Goal: Transaction & Acquisition: Purchase product/service

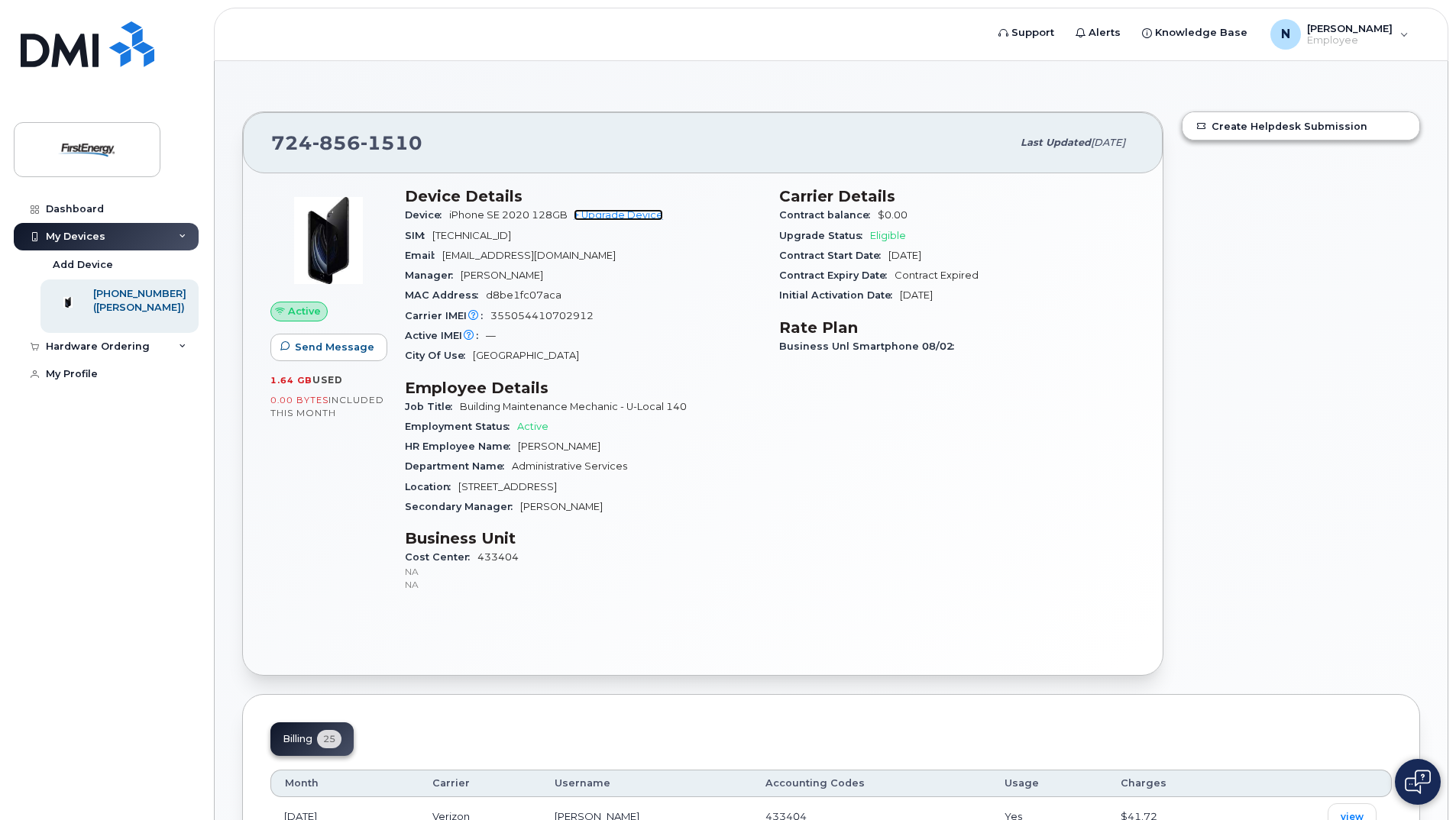
click at [610, 217] on link "+ Upgrade Device" at bounding box center [618, 215] width 90 height 12
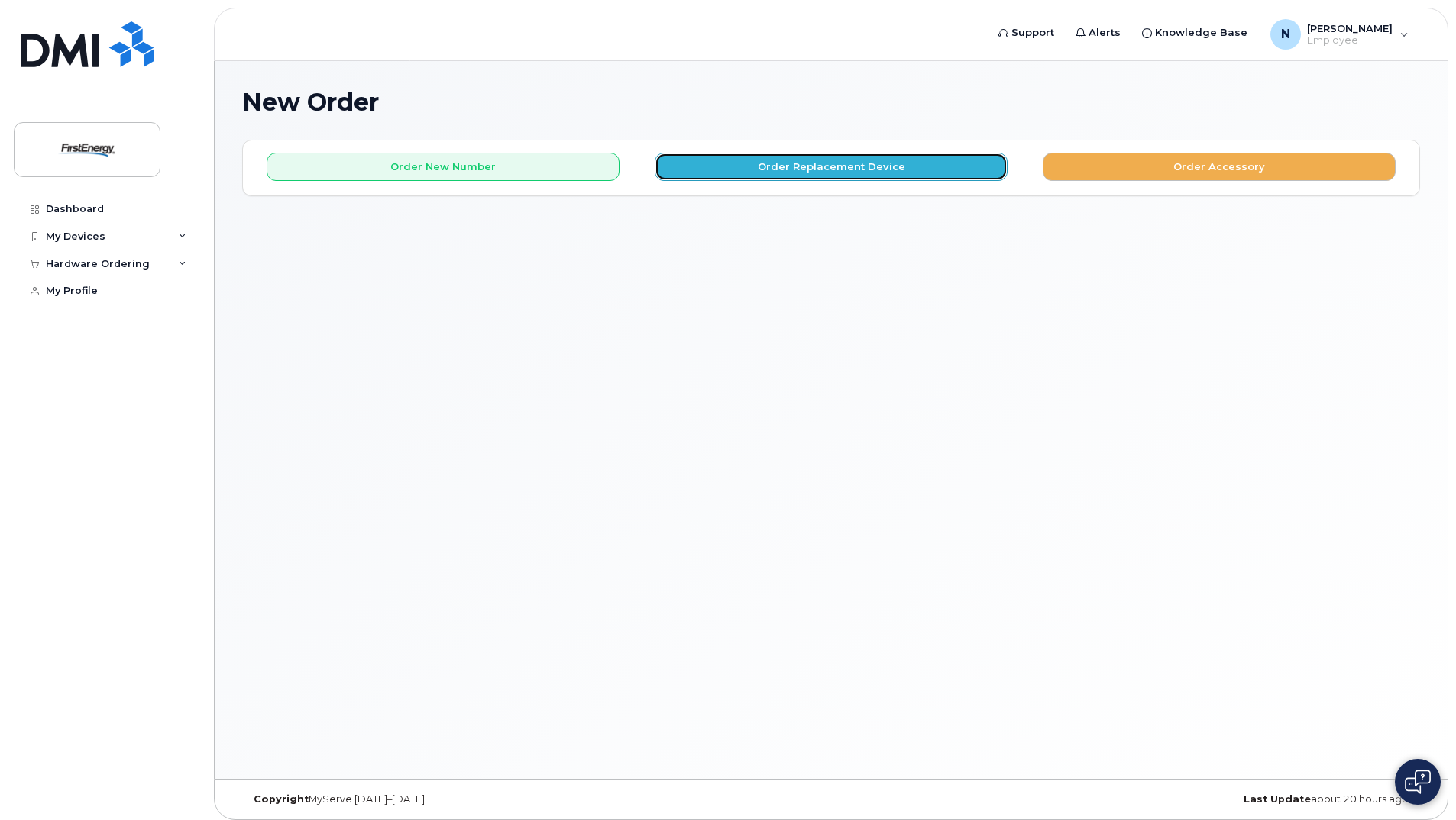
click at [774, 170] on button "Order Replacement Device" at bounding box center [831, 167] width 353 height 28
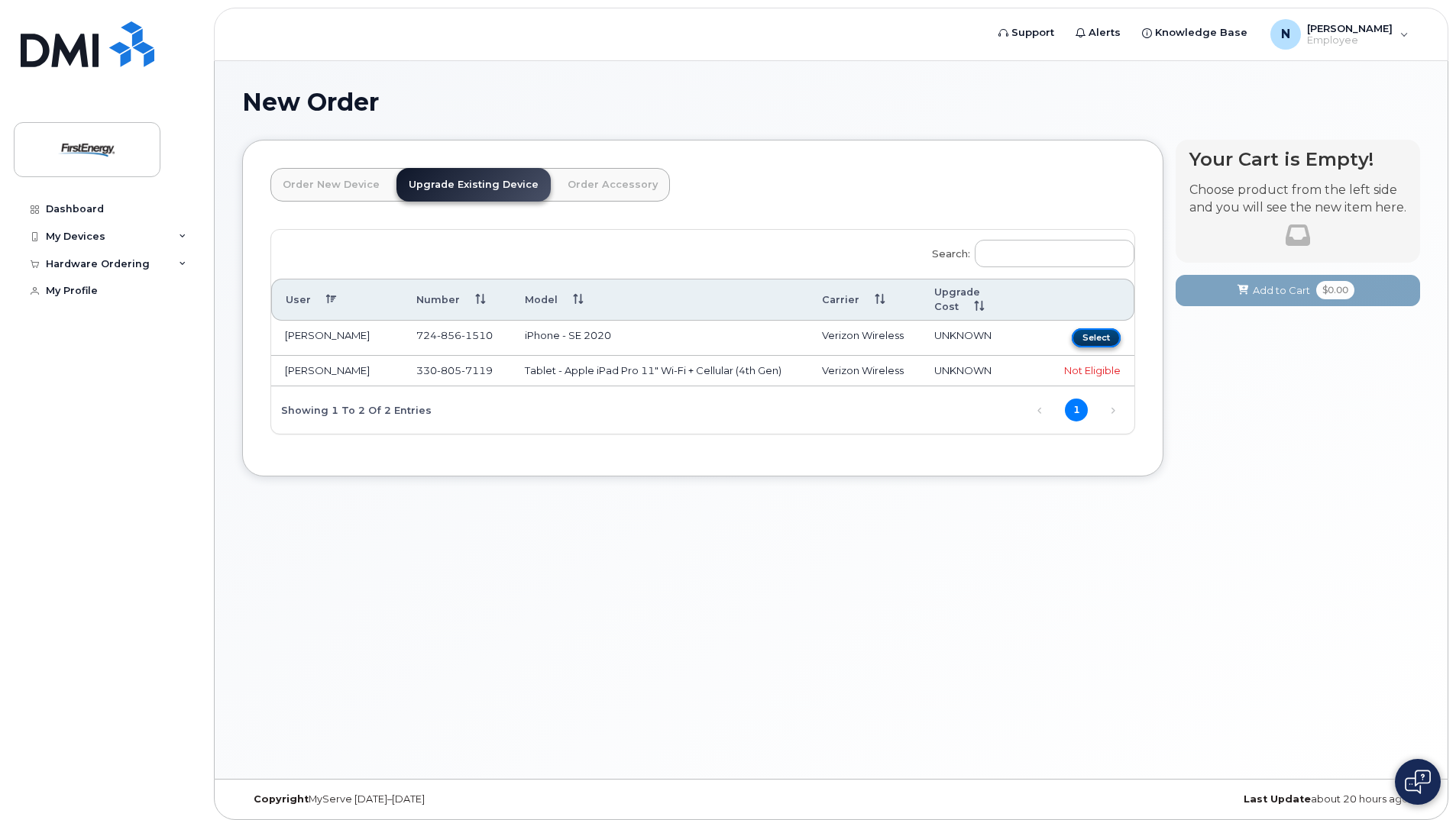
click at [1091, 328] on button "Select" at bounding box center [1096, 338] width 49 height 19
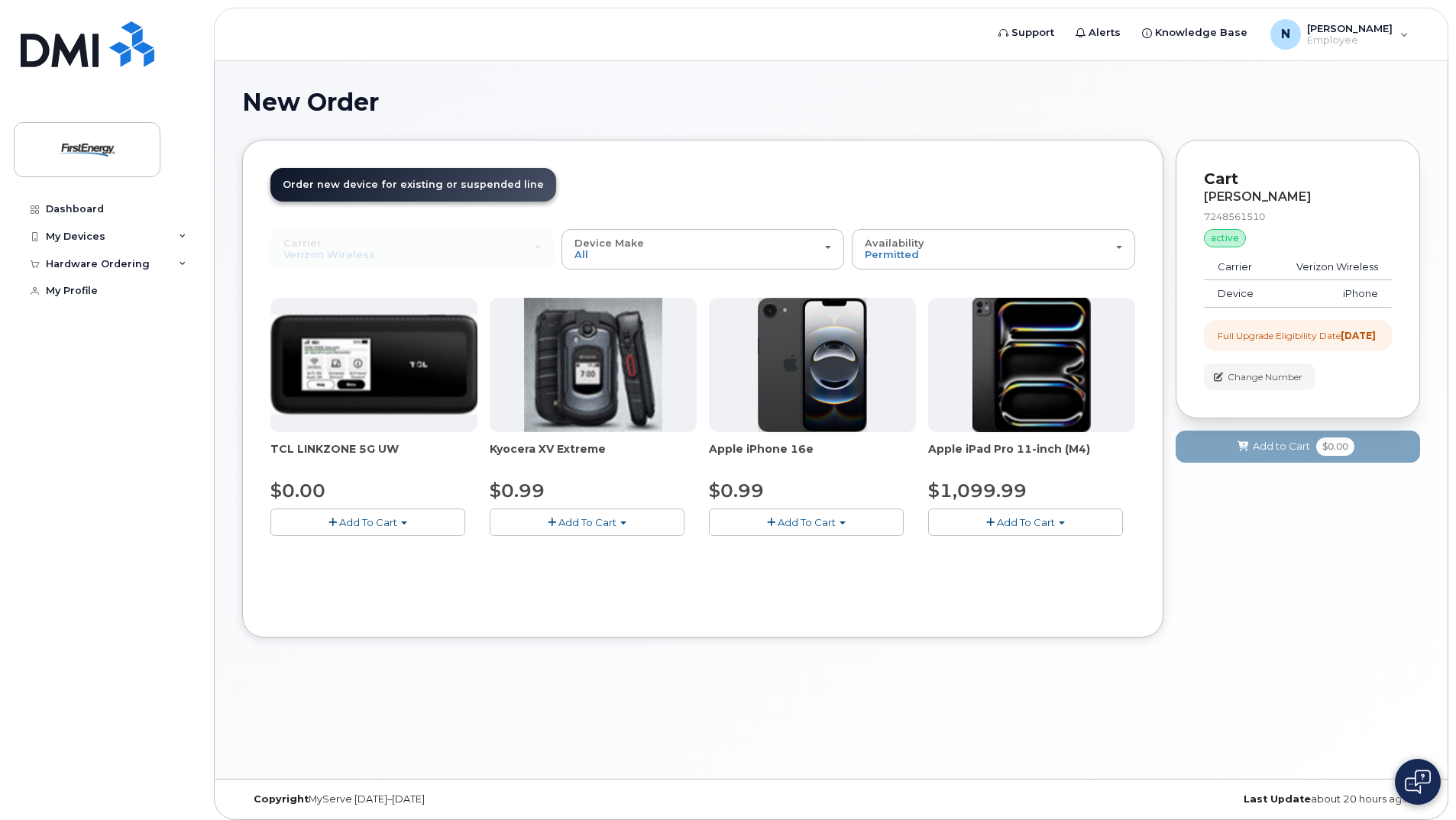
click at [833, 524] on span "Add To Cart" at bounding box center [806, 522] width 58 height 12
click at [795, 519] on span "Add To Cart" at bounding box center [806, 522] width 58 height 12
click at [795, 524] on span "Add To Cart" at bounding box center [806, 522] width 58 height 12
click at [789, 366] on img at bounding box center [813, 365] width 110 height 134
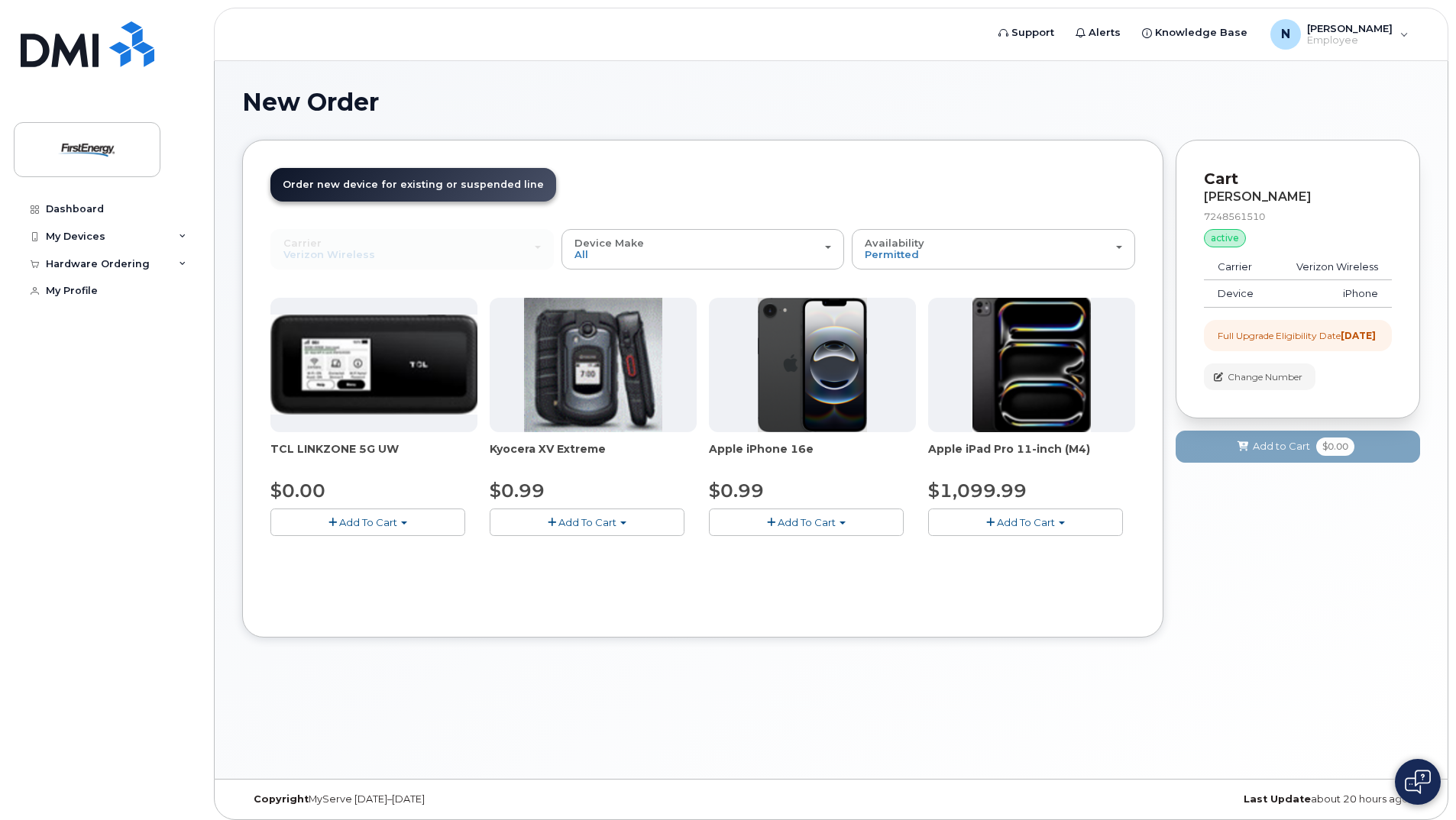
click at [821, 524] on span "Add To Cart" at bounding box center [806, 522] width 58 height 12
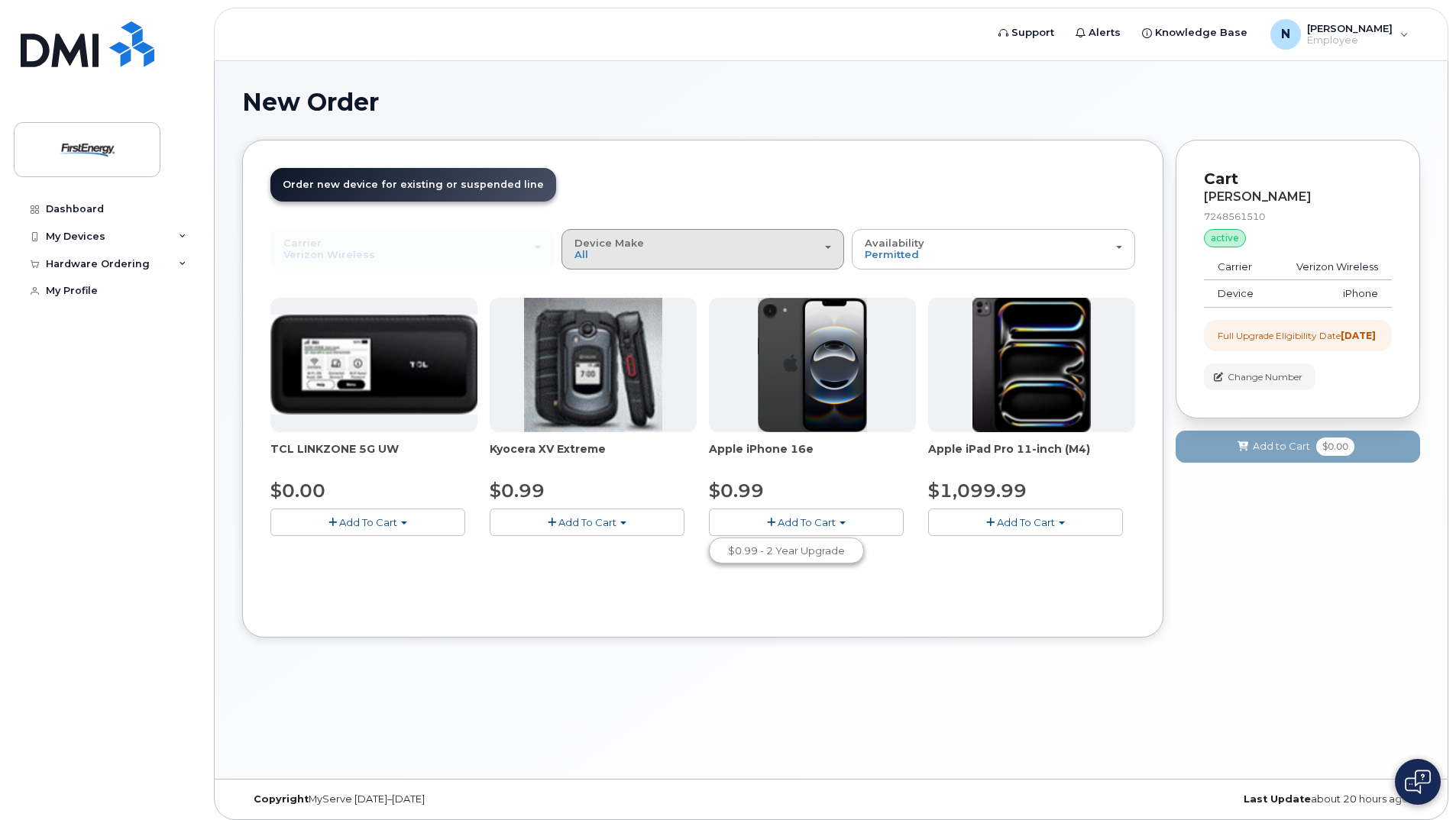
click at [828, 245] on div "Device Make All Cell Phone iPhone Modem Tablet" at bounding box center [703, 249] width 258 height 24
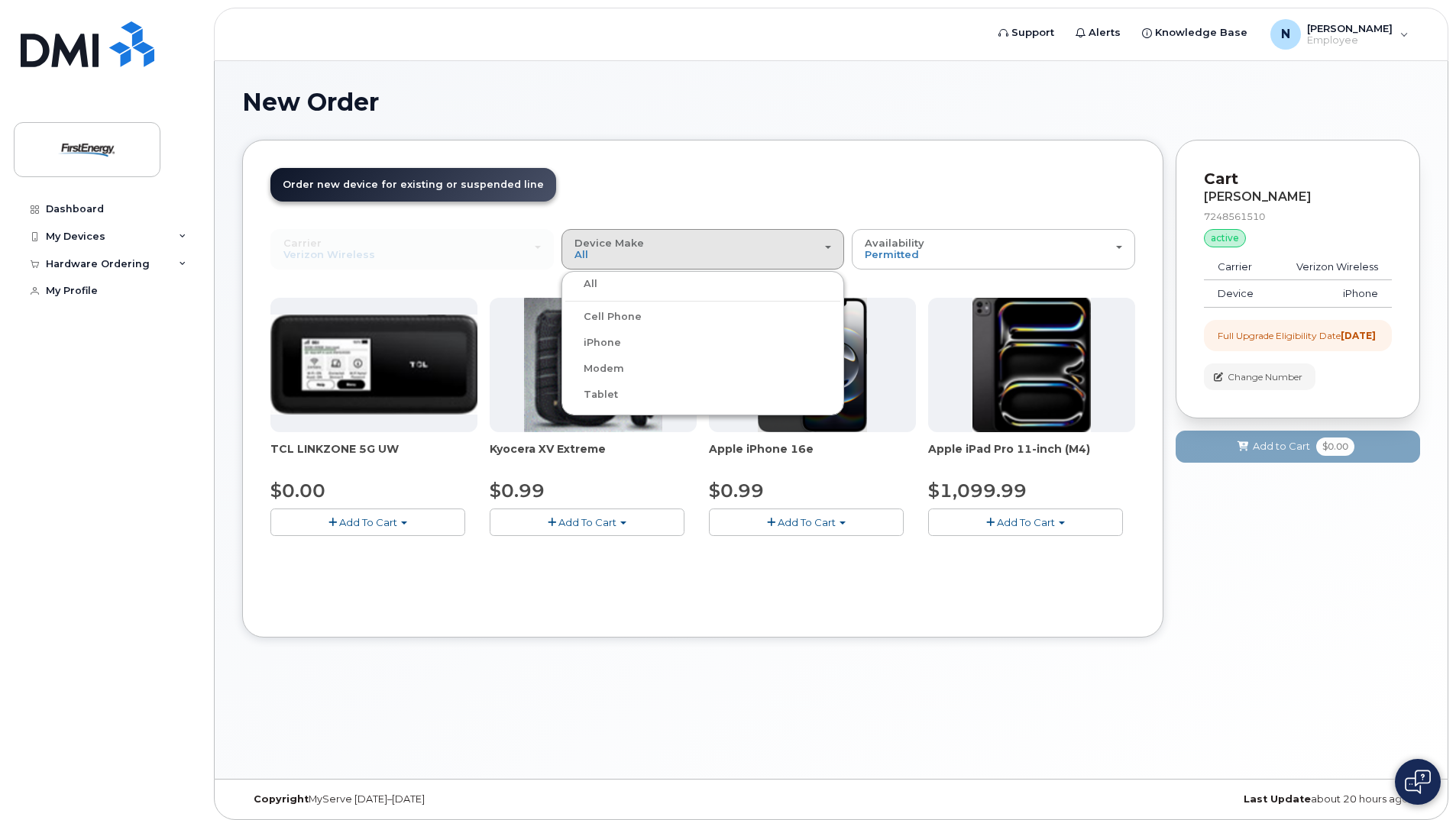
click at [602, 342] on label "iPhone" at bounding box center [594, 342] width 56 height 18
click at [0, 0] on input "iPhone" at bounding box center [0, 0] width 0 height 0
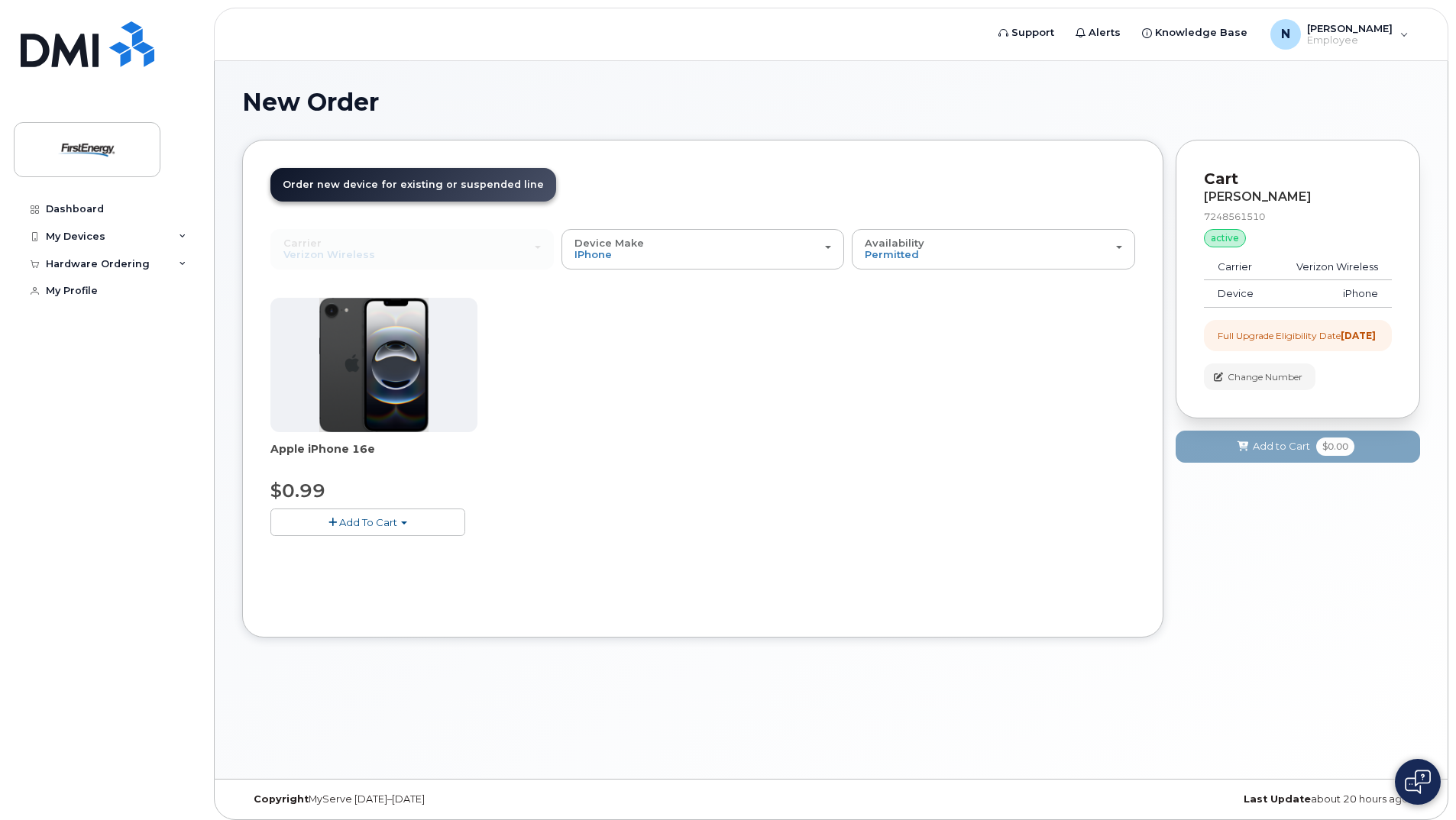
click at [373, 529] on button "Add To Cart" at bounding box center [367, 522] width 195 height 26
click at [386, 549] on link "$0.99 - 2 Year Upgrade" at bounding box center [348, 551] width 147 height 19
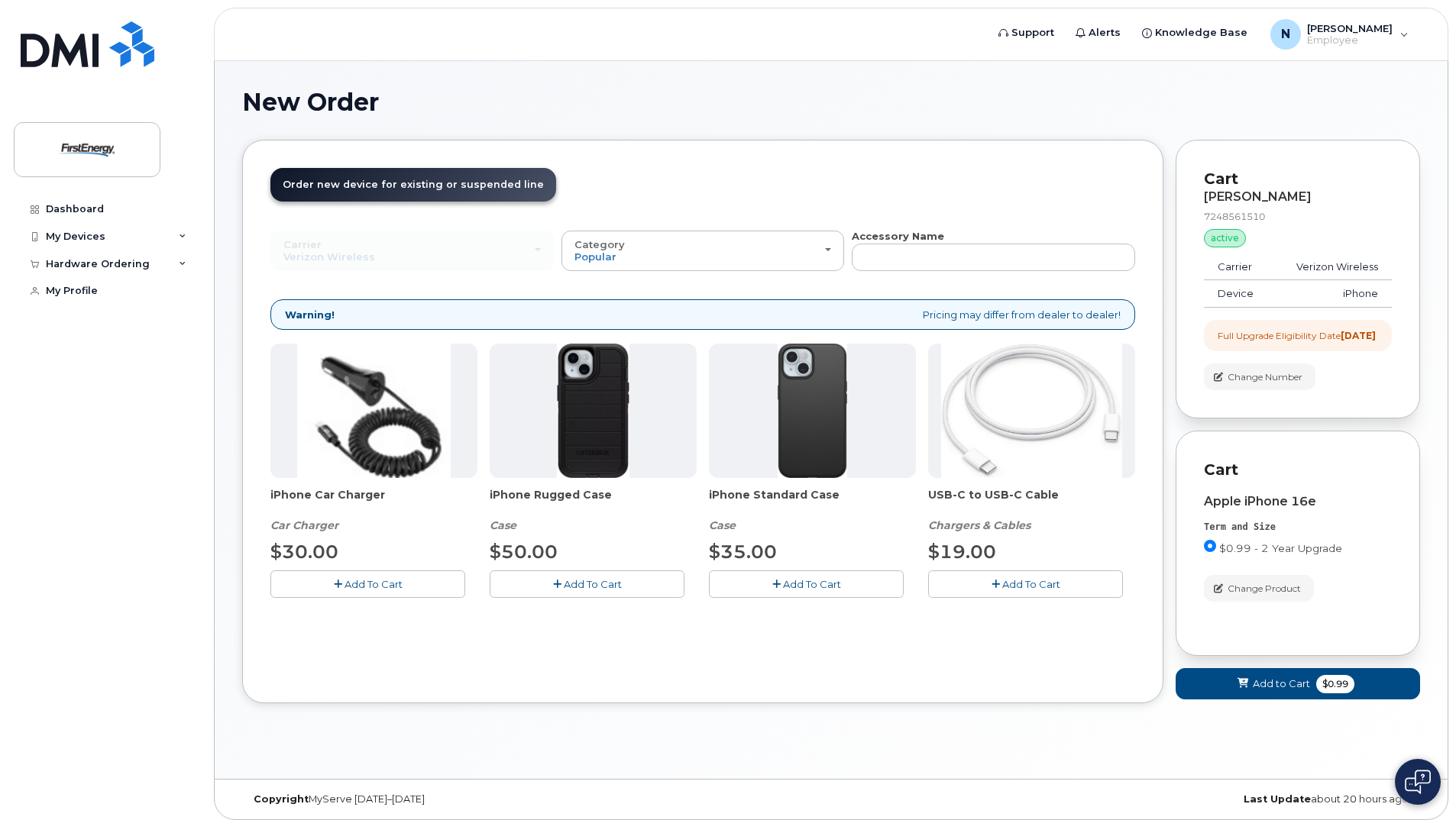
click at [812, 589] on span "Add To Cart" at bounding box center [812, 584] width 58 height 12
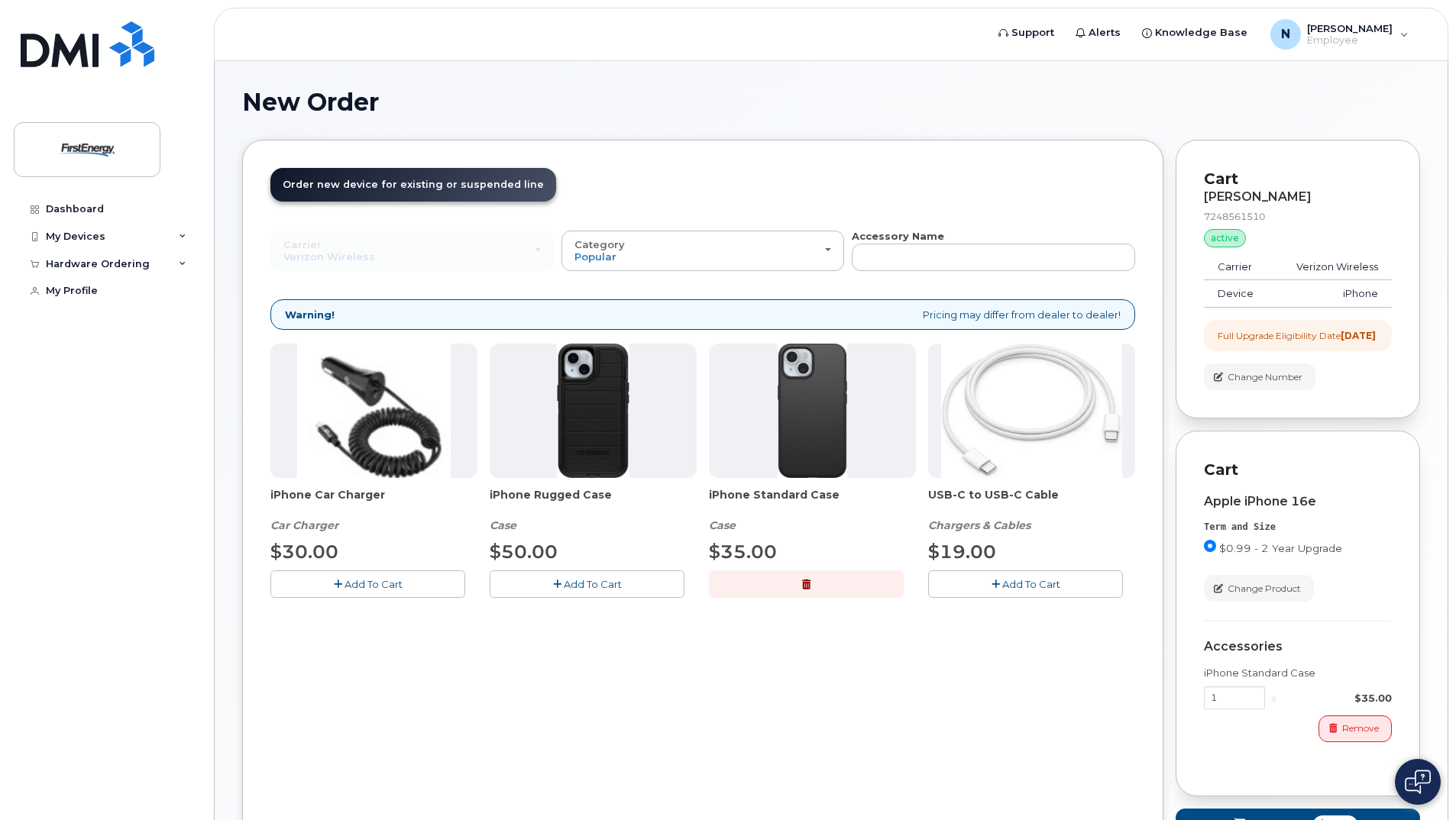
click at [1004, 585] on span "Add To Cart" at bounding box center [1031, 584] width 58 height 12
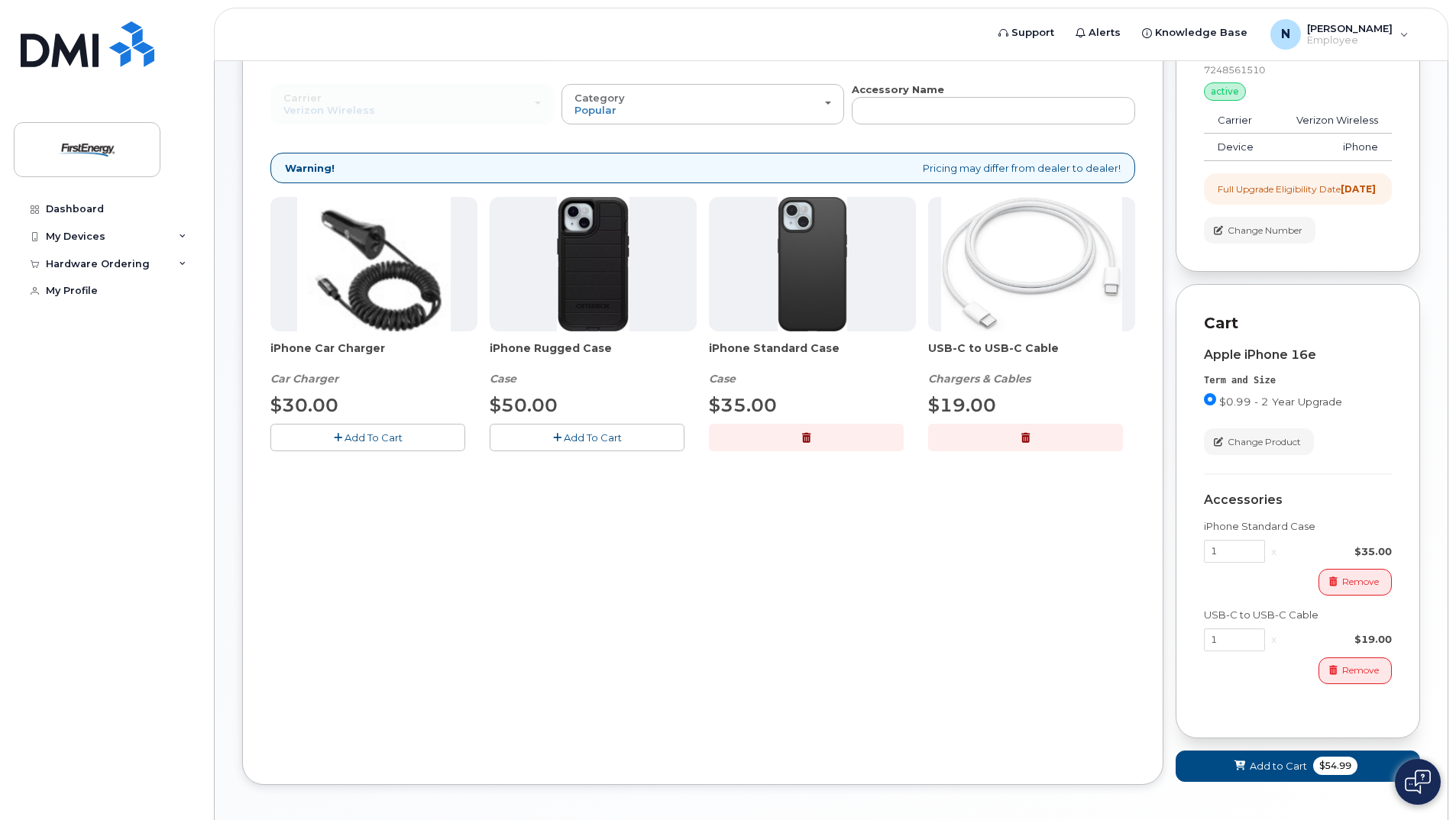
scroll to position [225, 0]
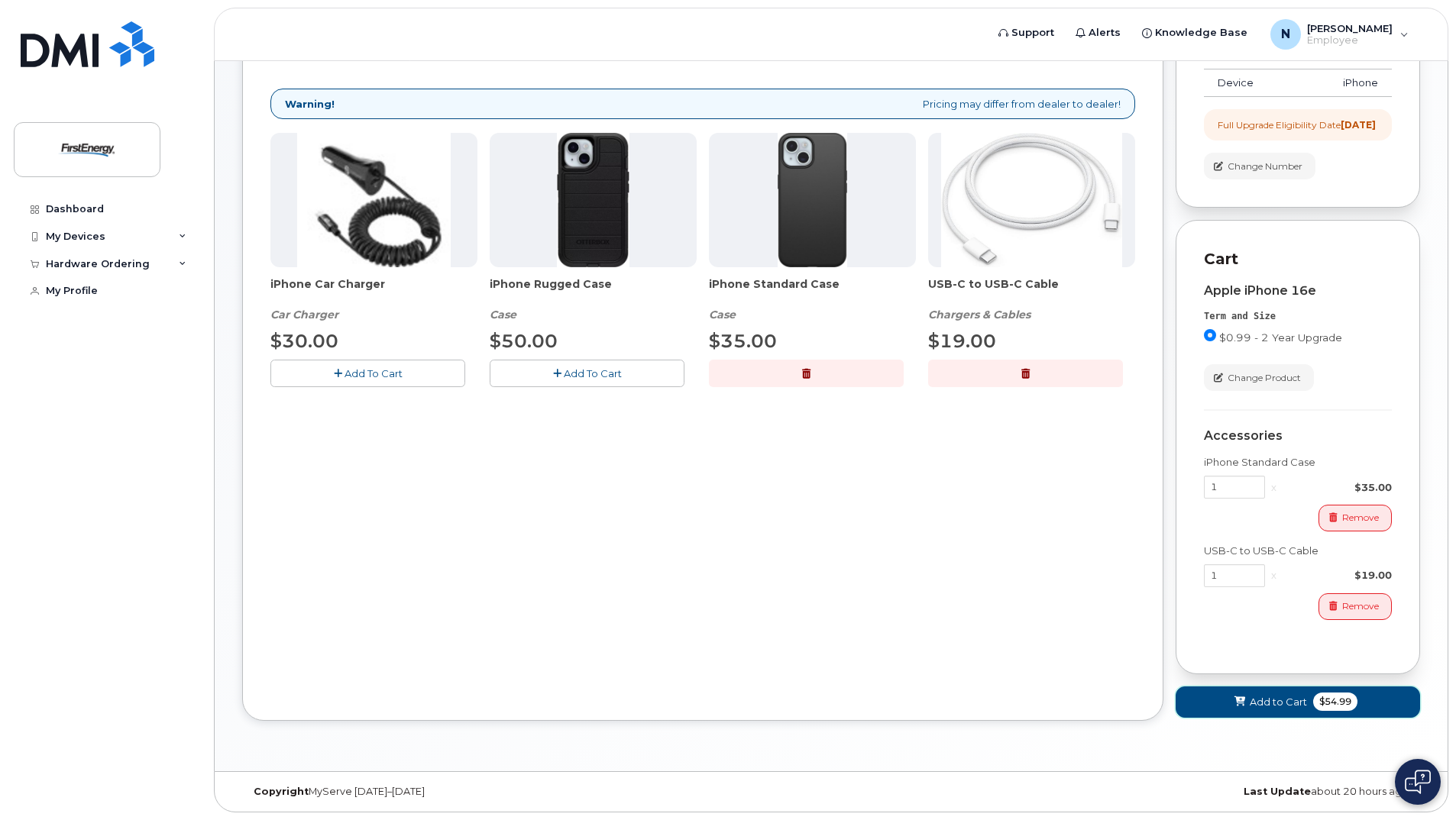
click at [1252, 701] on span "Add to Cart" at bounding box center [1279, 702] width 58 height 15
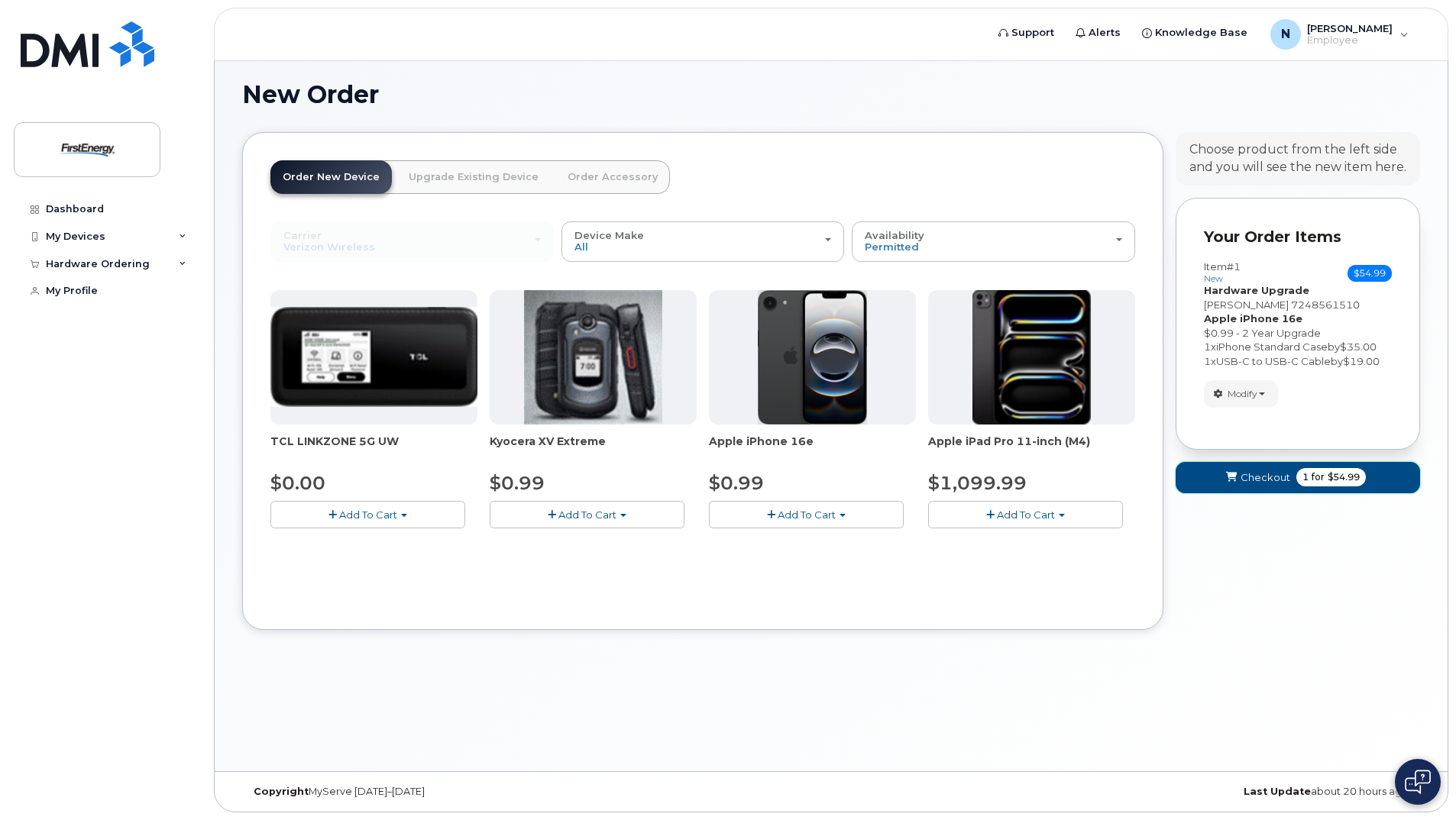
click at [1256, 477] on span "Checkout" at bounding box center [1266, 478] width 49 height 15
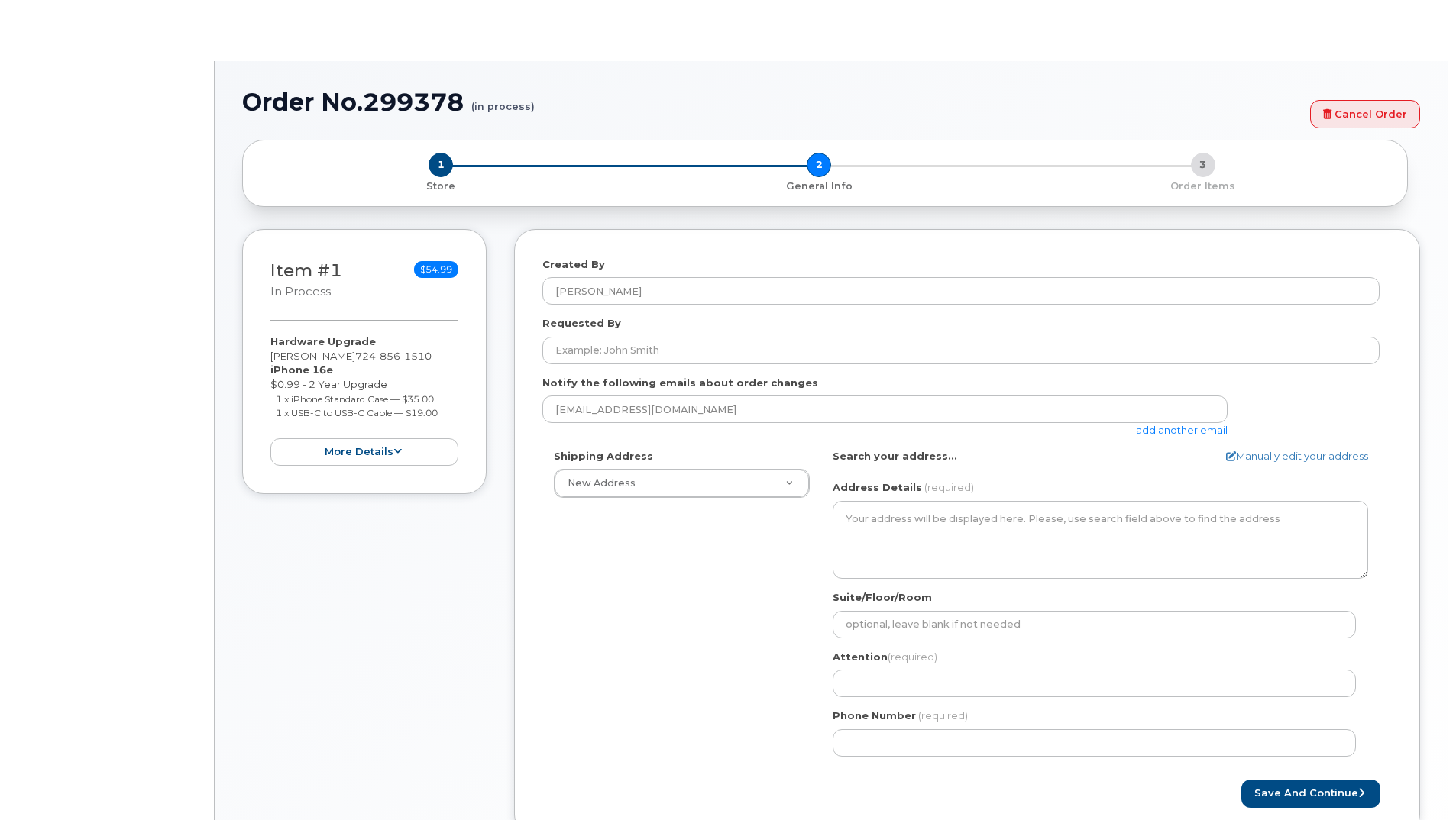
select select
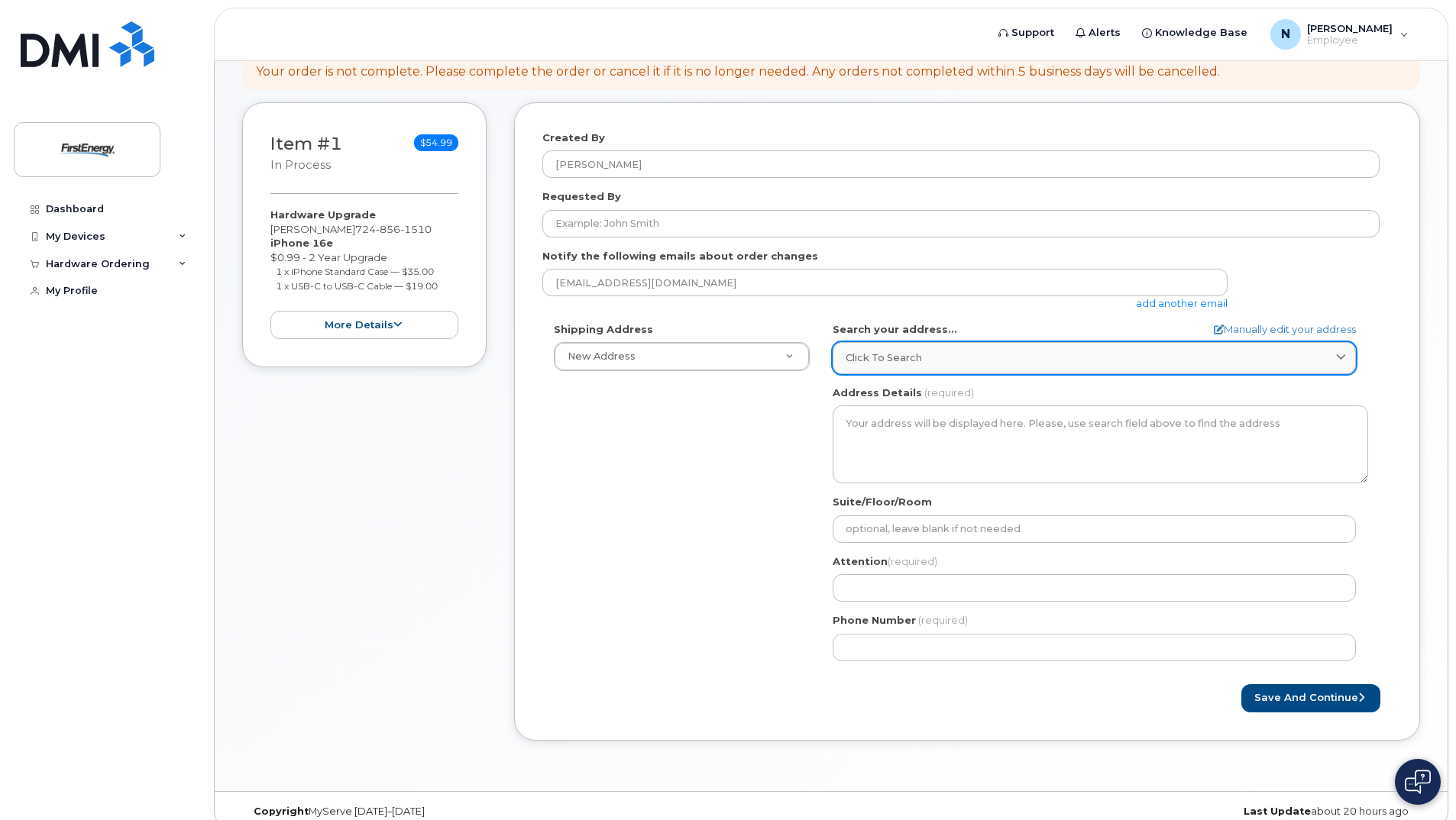
scroll to position [195, 0]
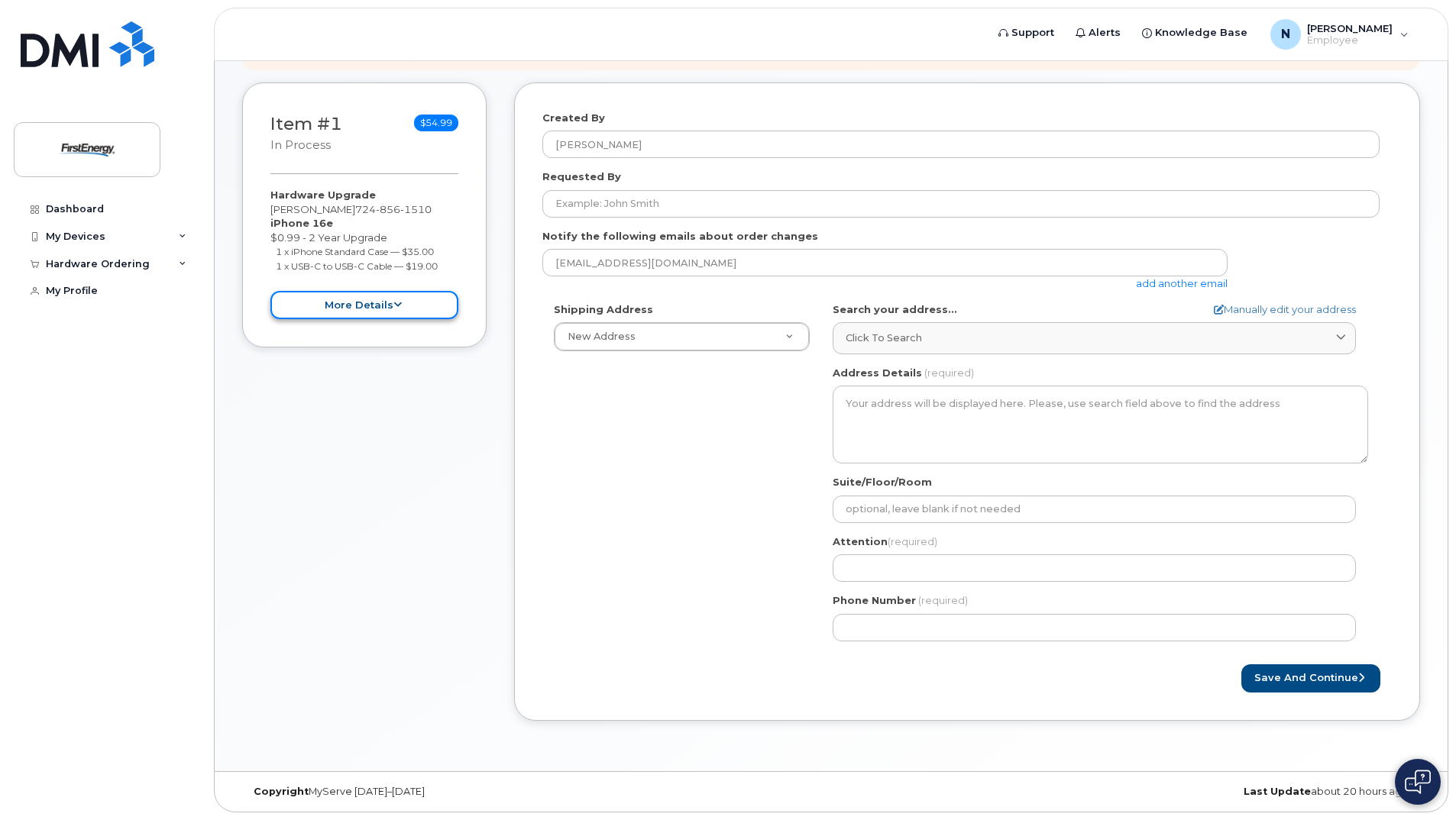
click at [368, 308] on button "more details" at bounding box center [364, 305] width 188 height 28
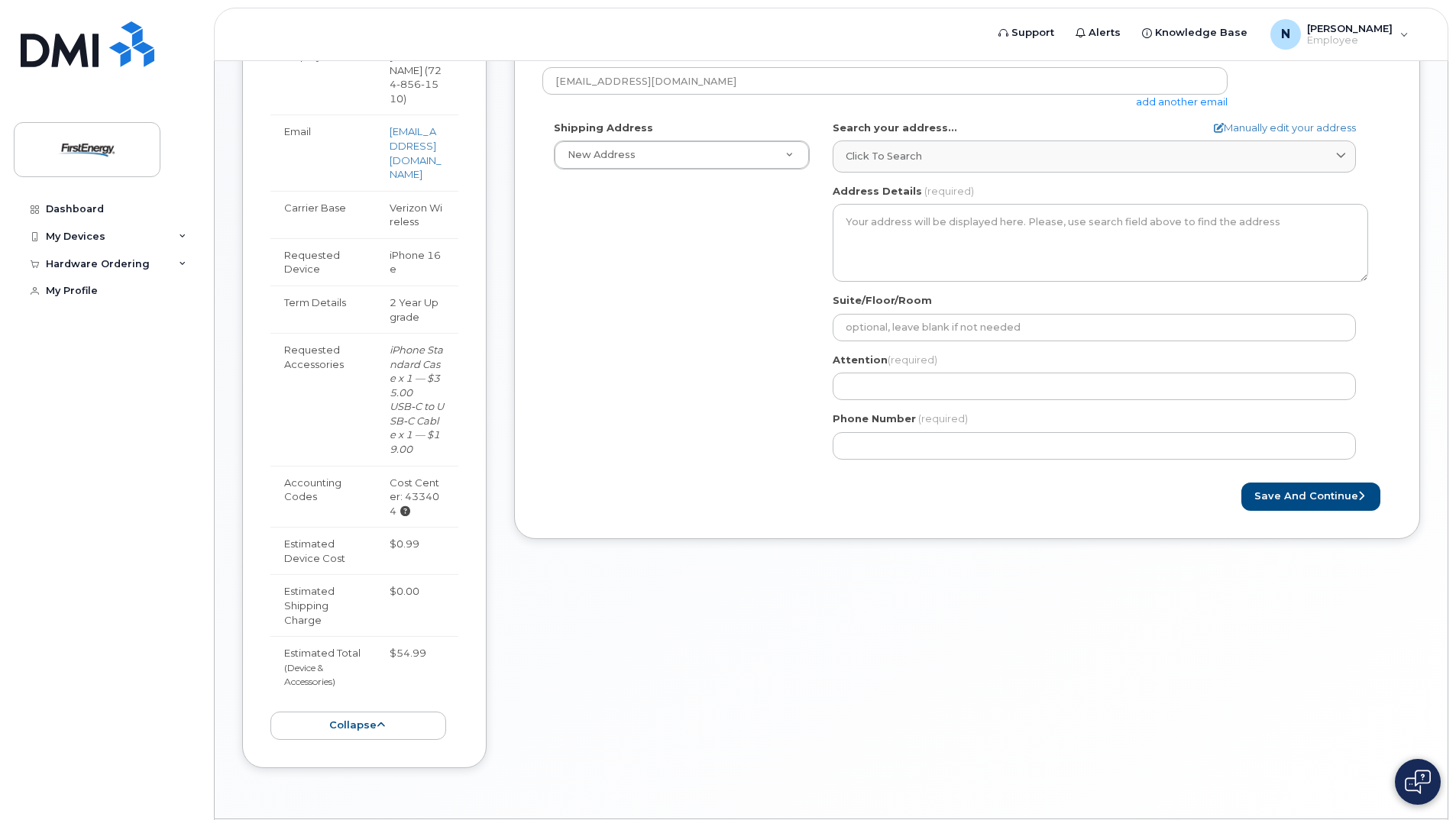
scroll to position [424, 0]
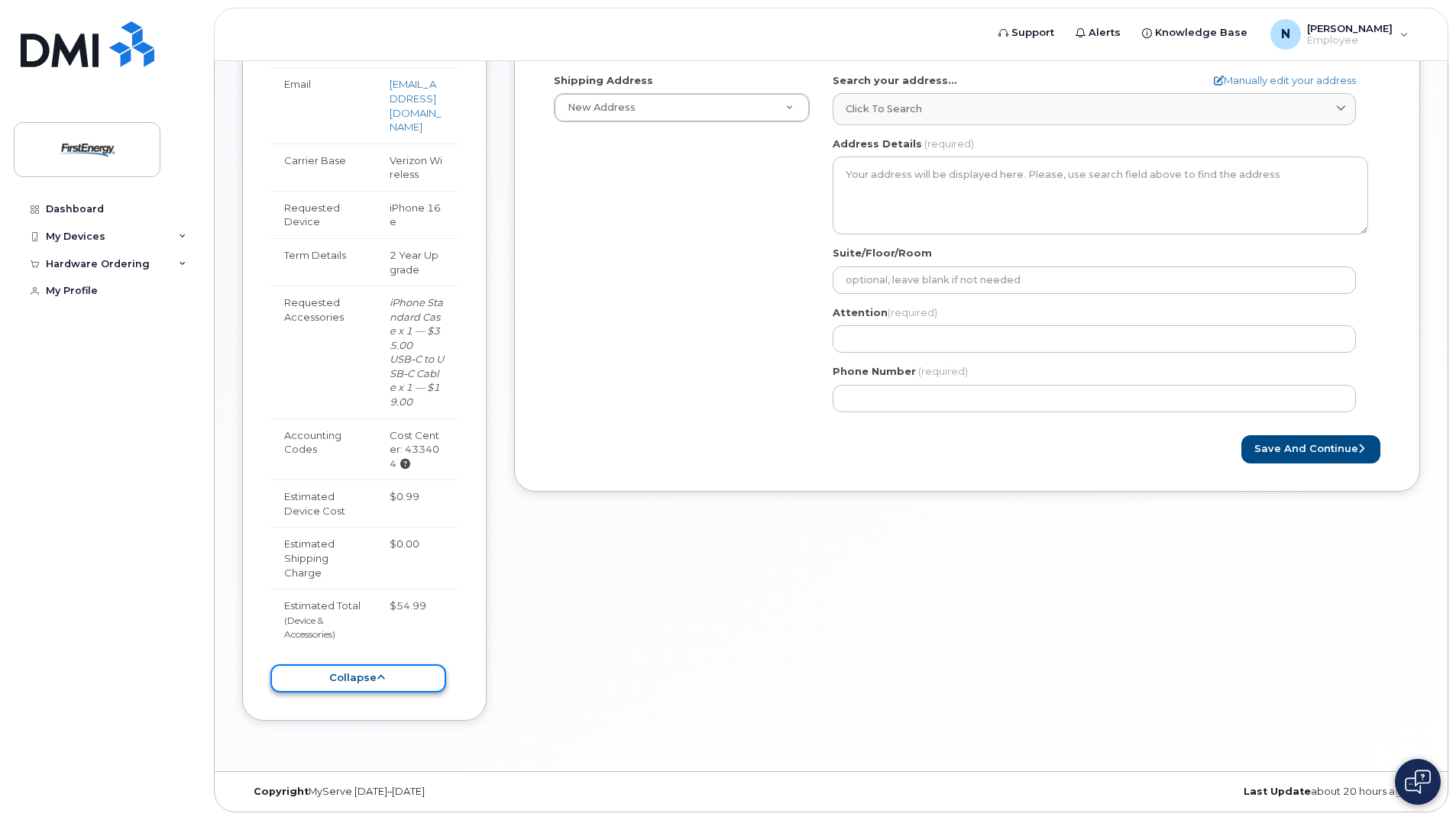
click at [355, 679] on button "collapse" at bounding box center [357, 678] width 175 height 28
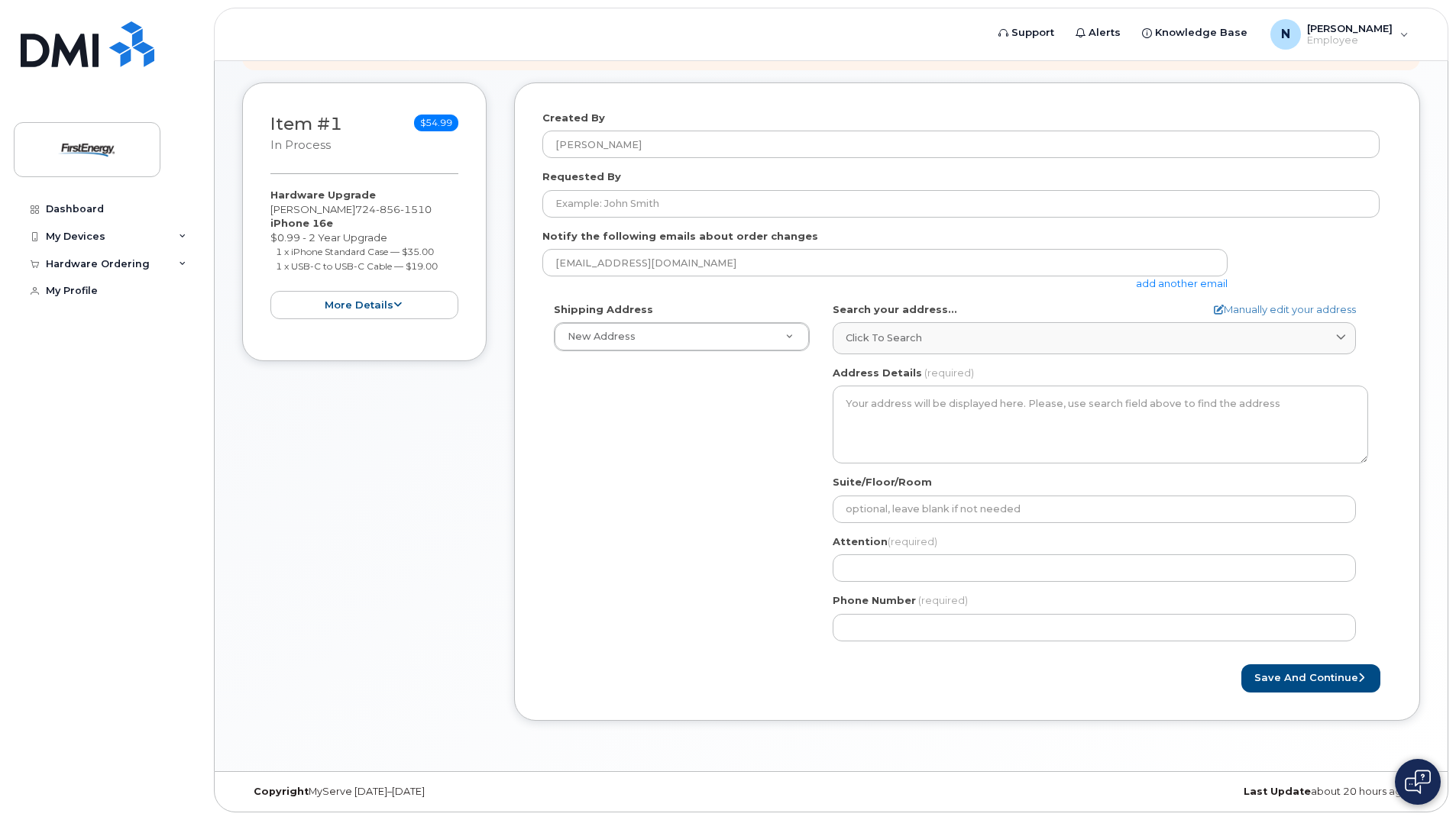
scroll to position [195, 0]
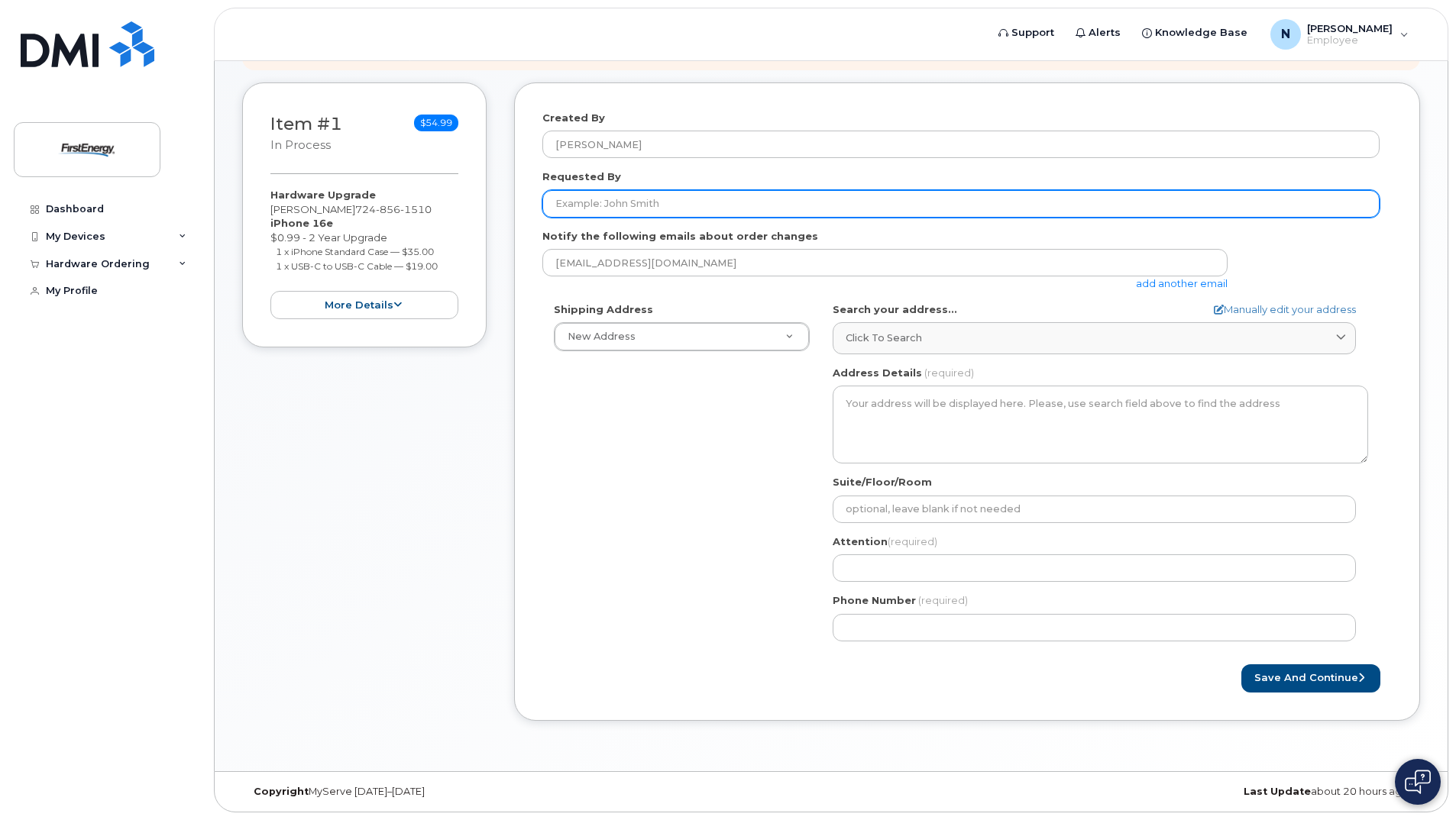
click at [683, 203] on input "Requested By" at bounding box center [961, 203] width 838 height 27
type input "Nicolas Funera"
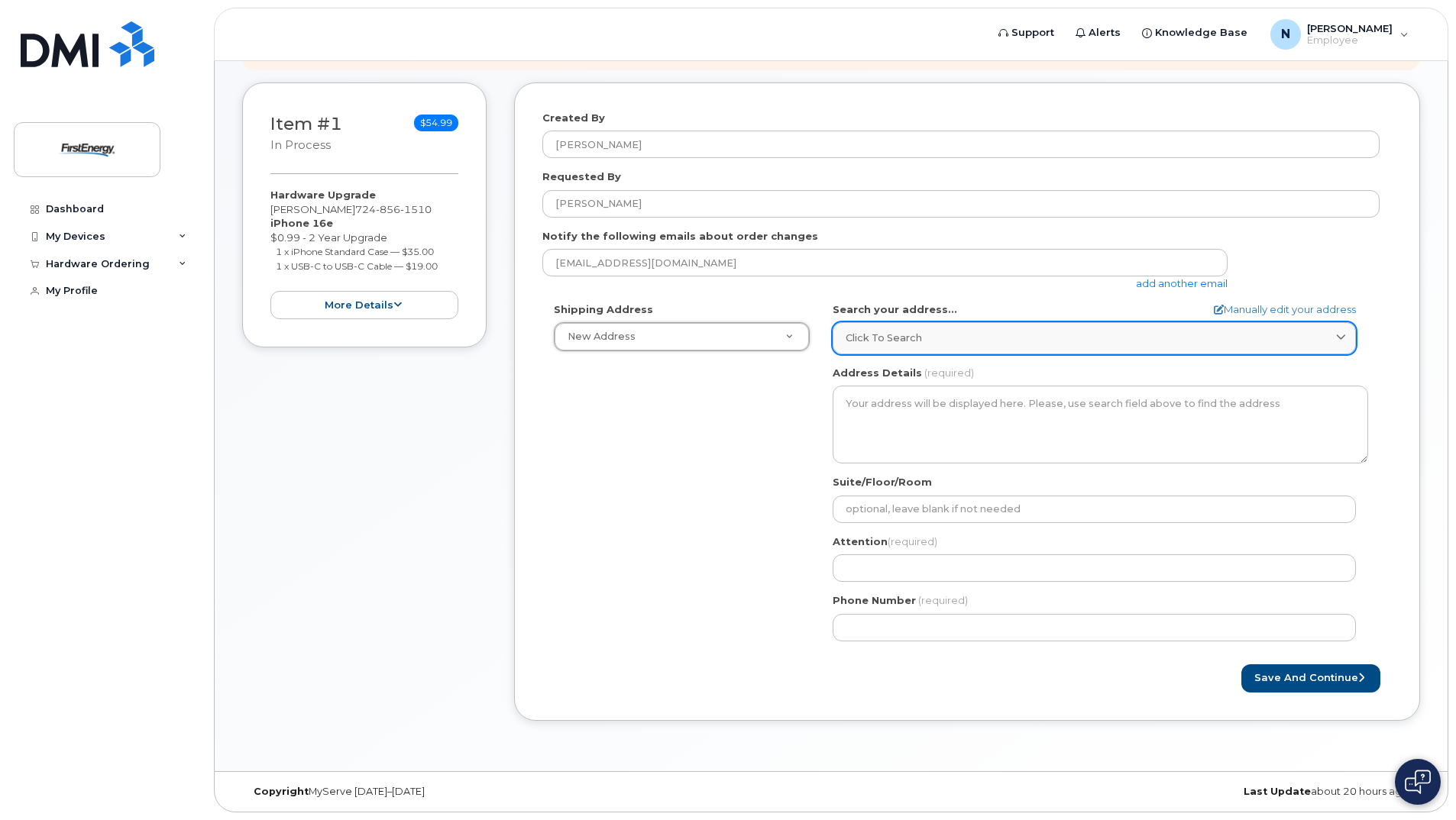
click at [903, 343] on span "Click to search" at bounding box center [884, 338] width 77 height 15
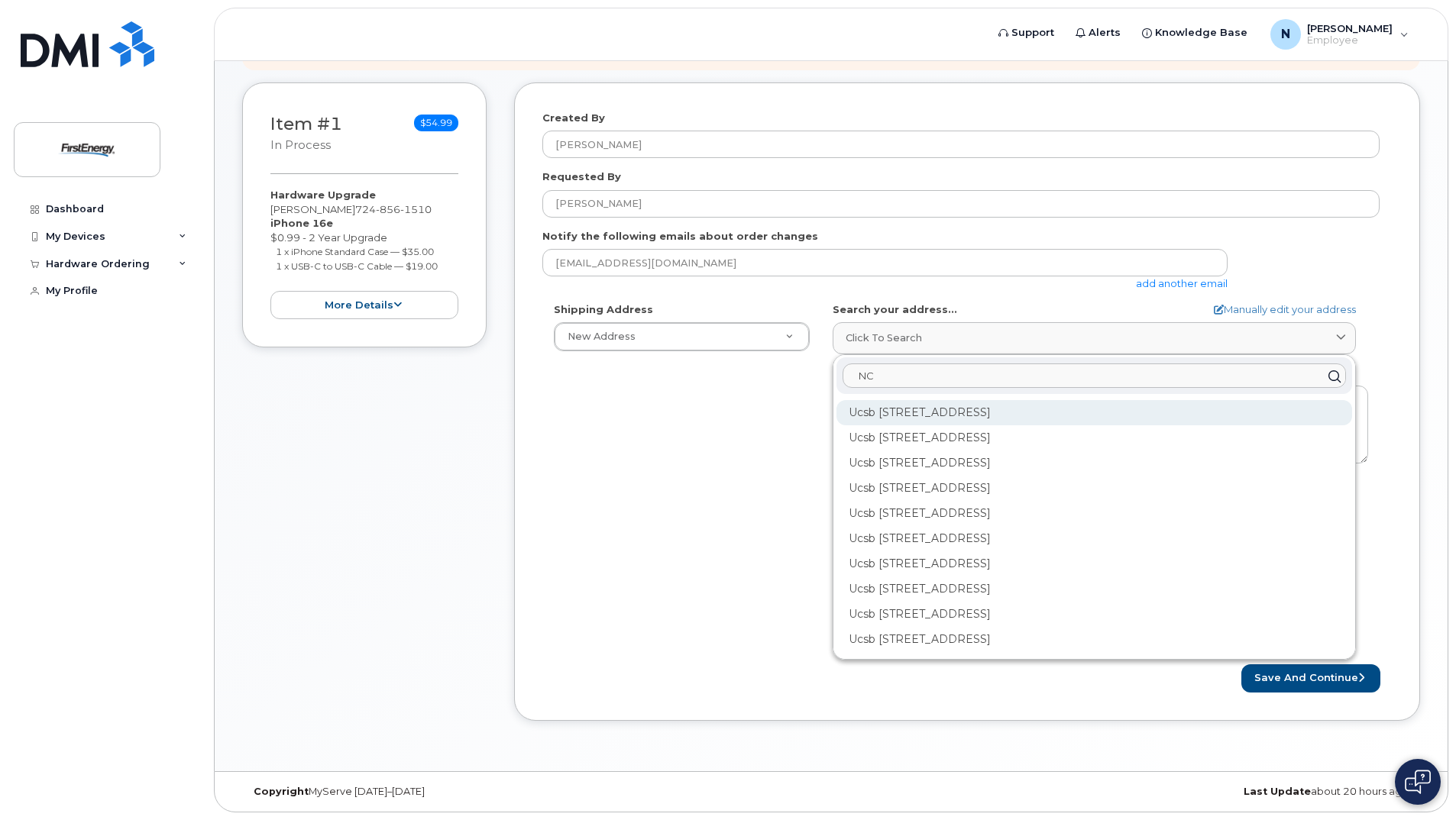
type input "N"
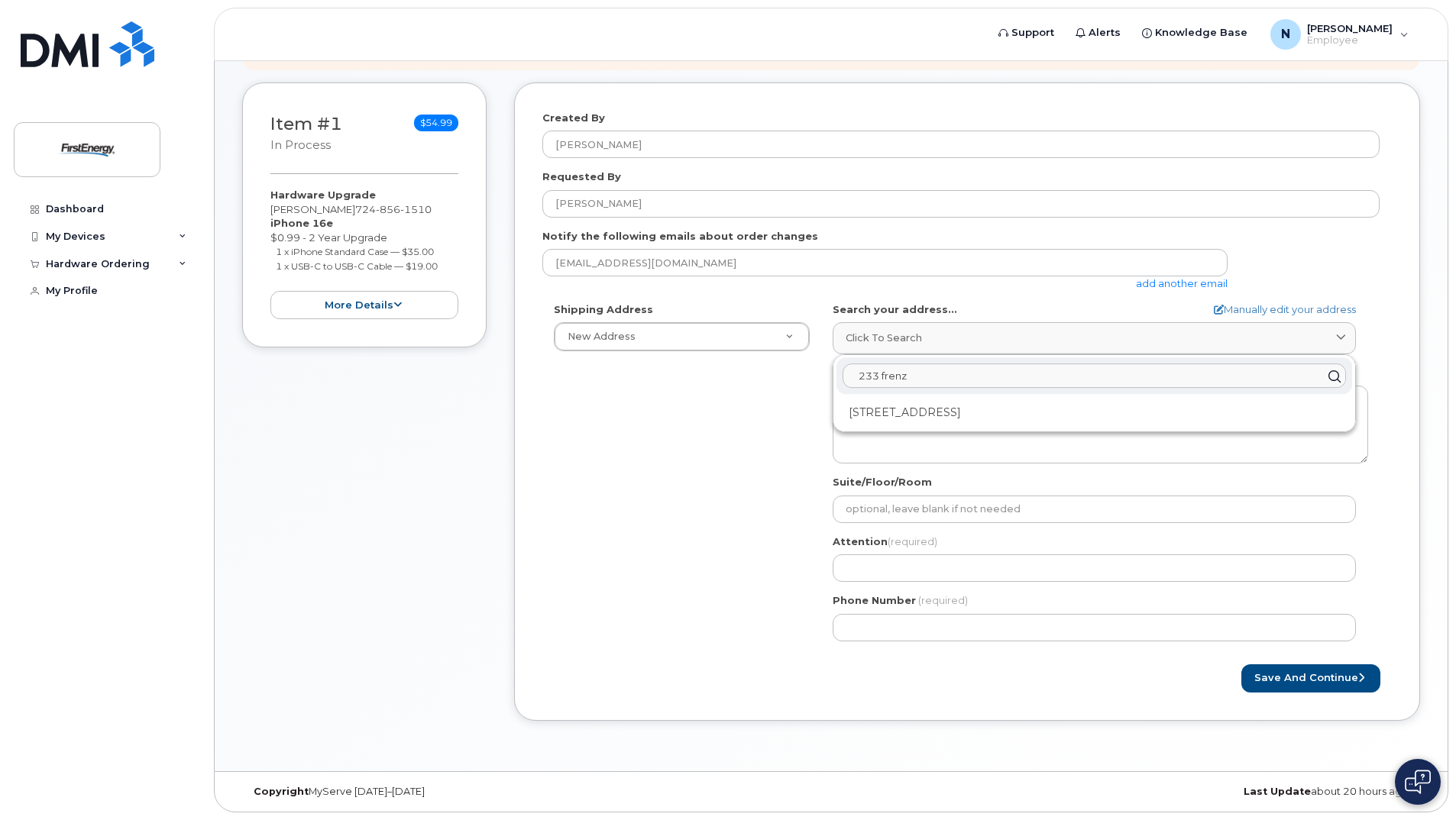
type input "233 frenz"
click at [911, 416] on div "233 Frenz Dr New Castle PA 16101-1175" at bounding box center [1094, 412] width 516 height 26
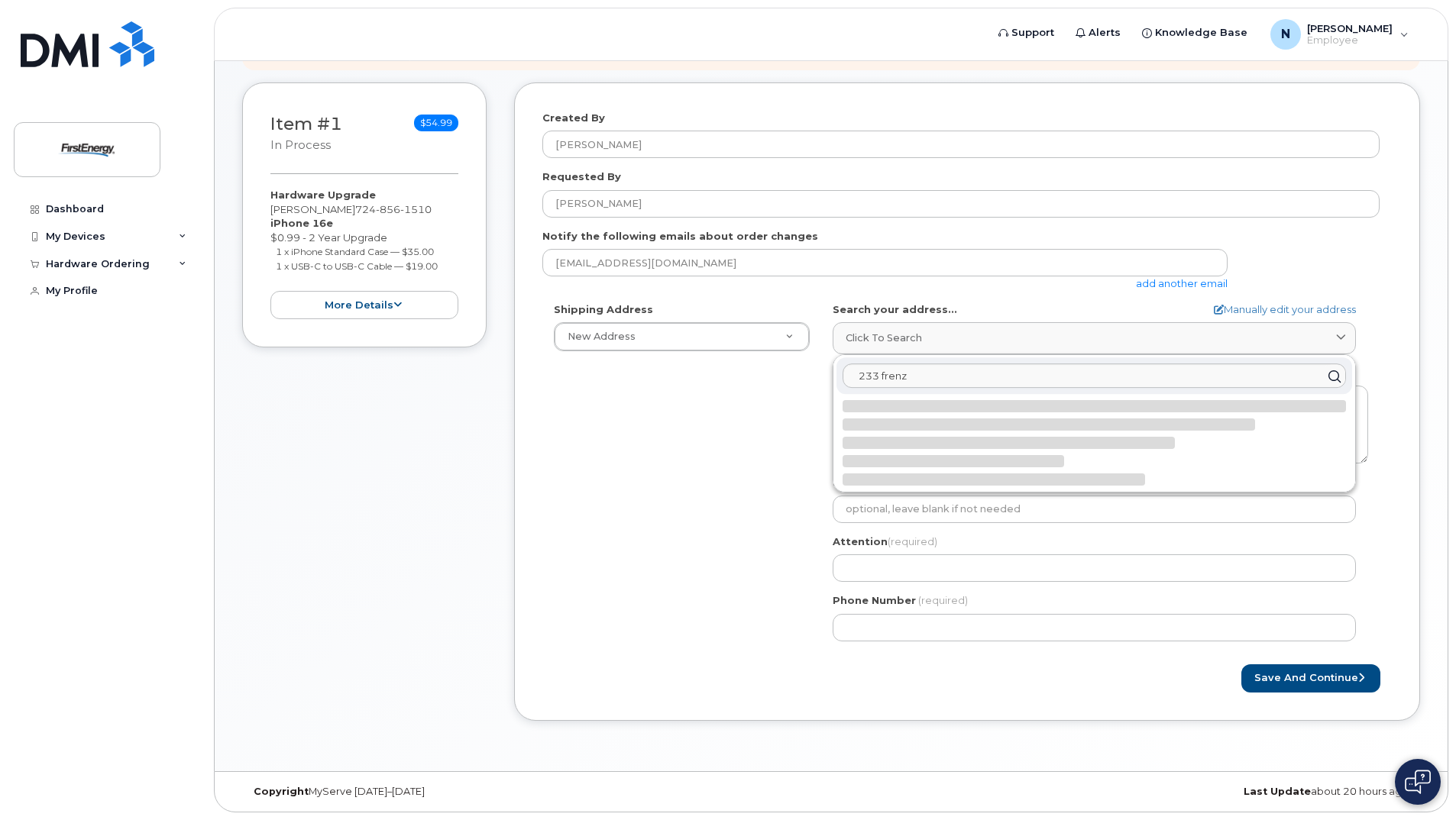
select select
type textarea "233 Frenz Dr NEW CASTLE PA 16101-1175 UNITED STATES"
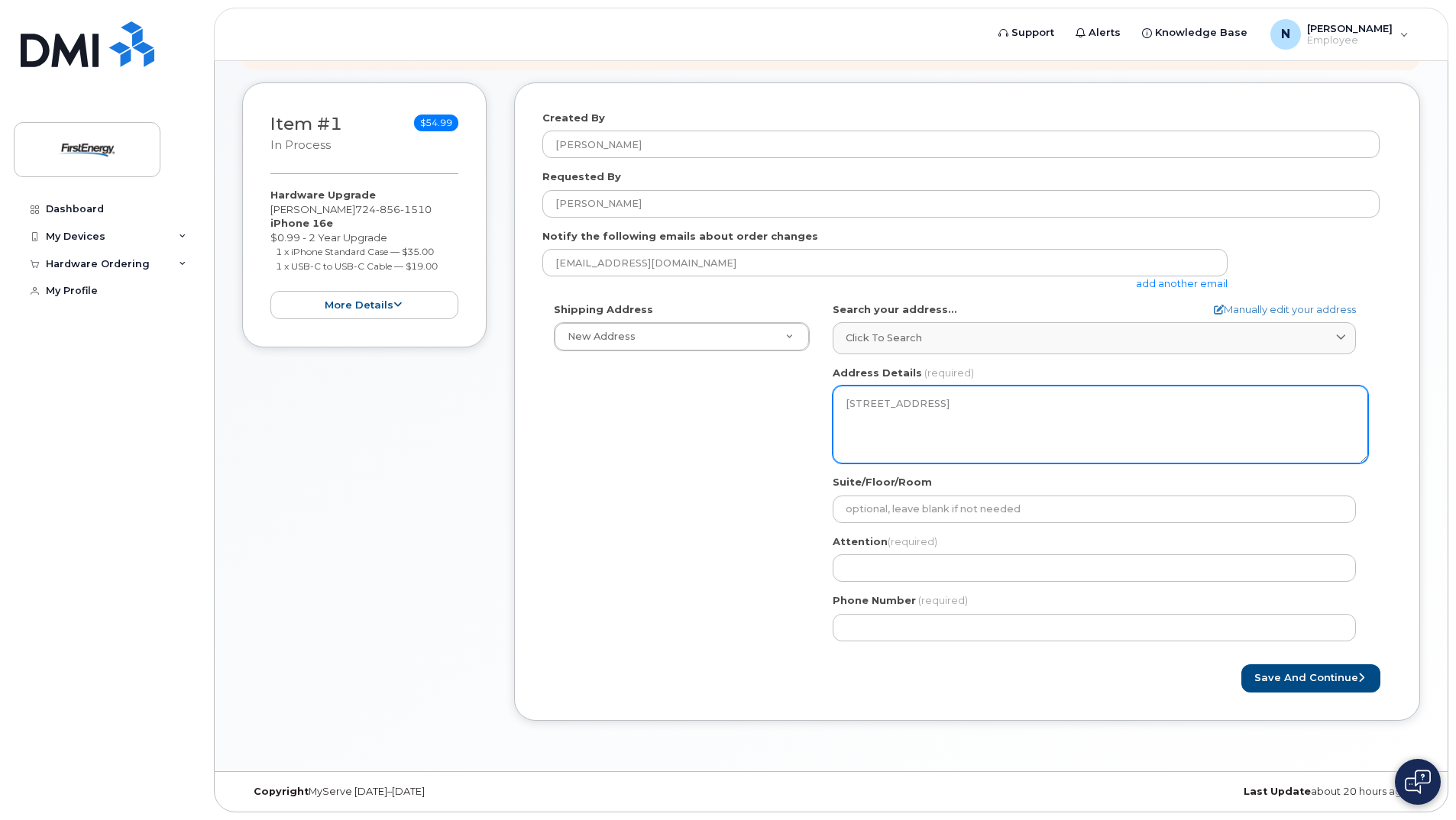
click at [911, 422] on textarea "233 Frenz Dr NEW CASTLE PA 16101-1175 UNITED STATES" at bounding box center [1100, 425] width 535 height 78
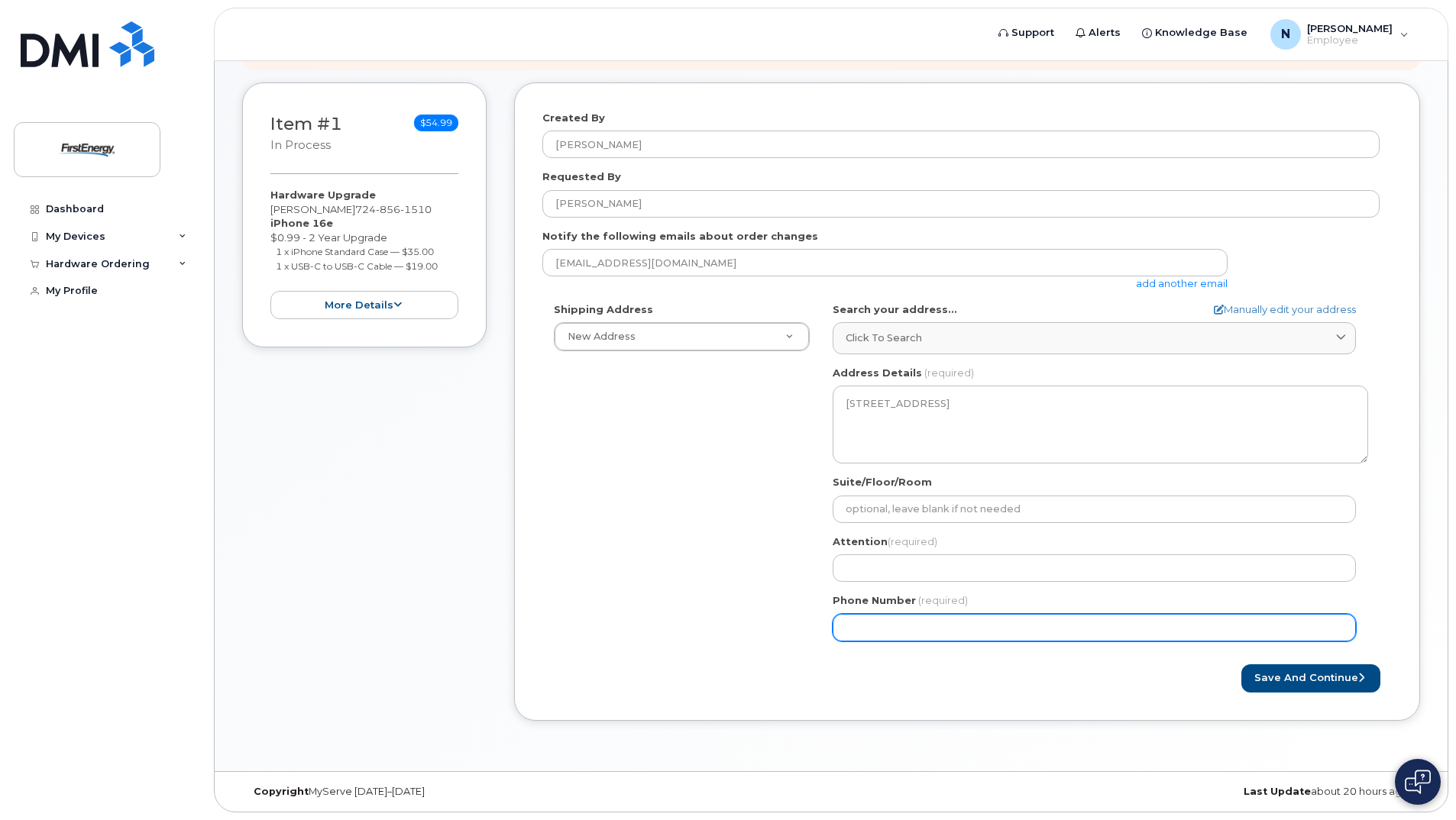
click at [1033, 627] on input "Phone Number" at bounding box center [1094, 627] width 524 height 27
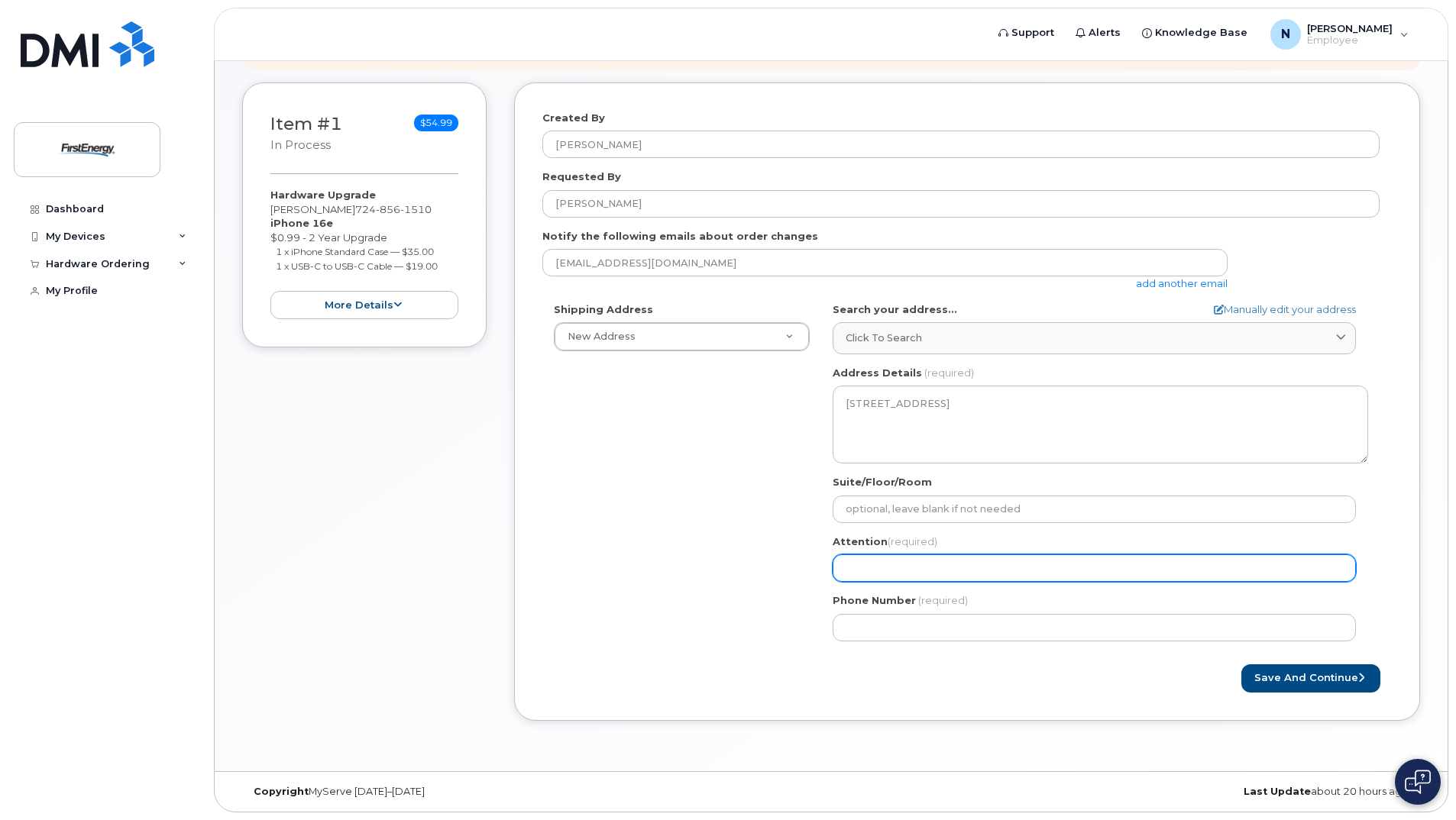
click at [926, 568] on input "Attention (required)" at bounding box center [1094, 568] width 524 height 27
select select
type input "N"
select select
type input "Ni"
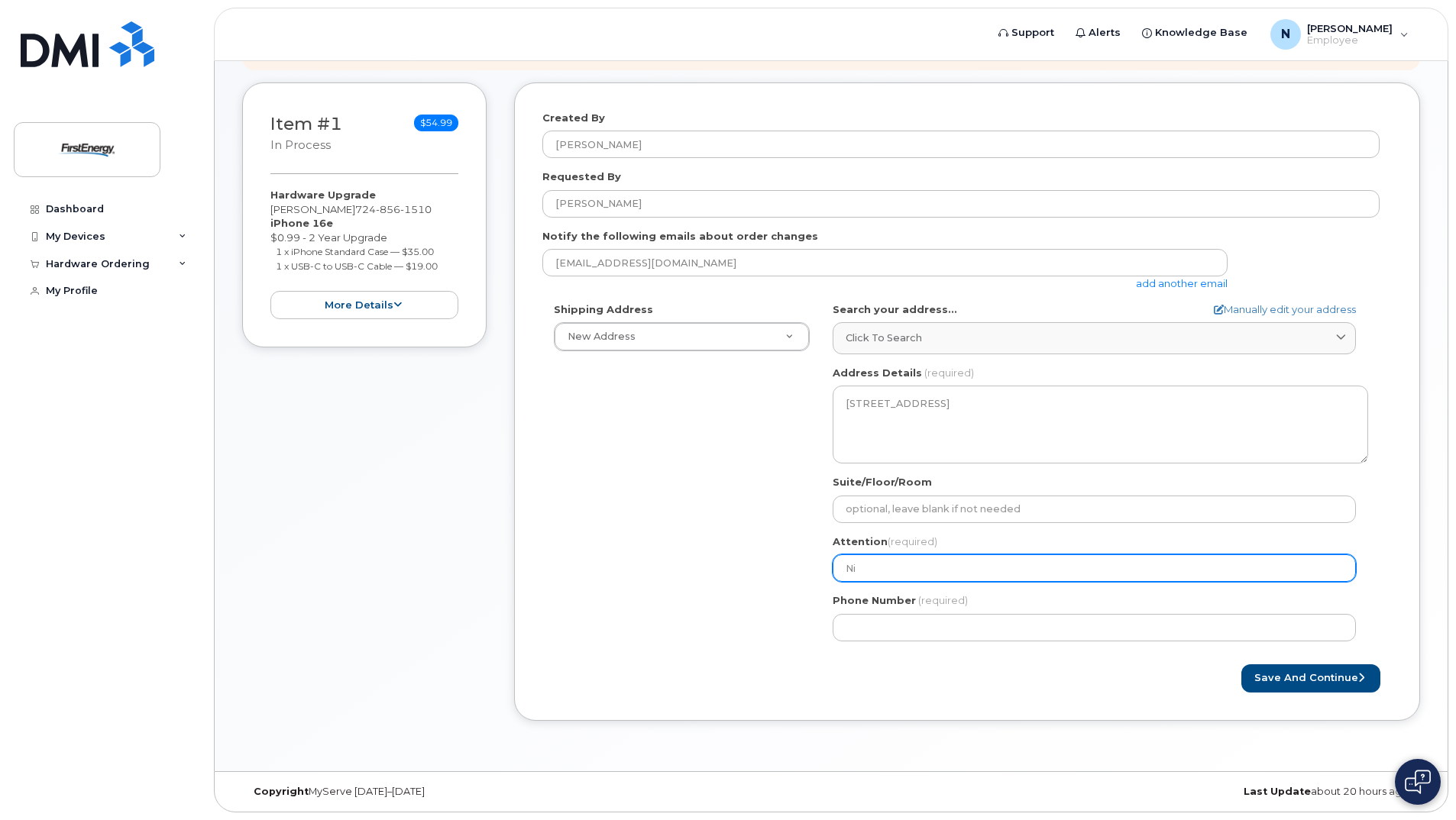
select select
type input "Nic"
select select
type input "Nico"
select select
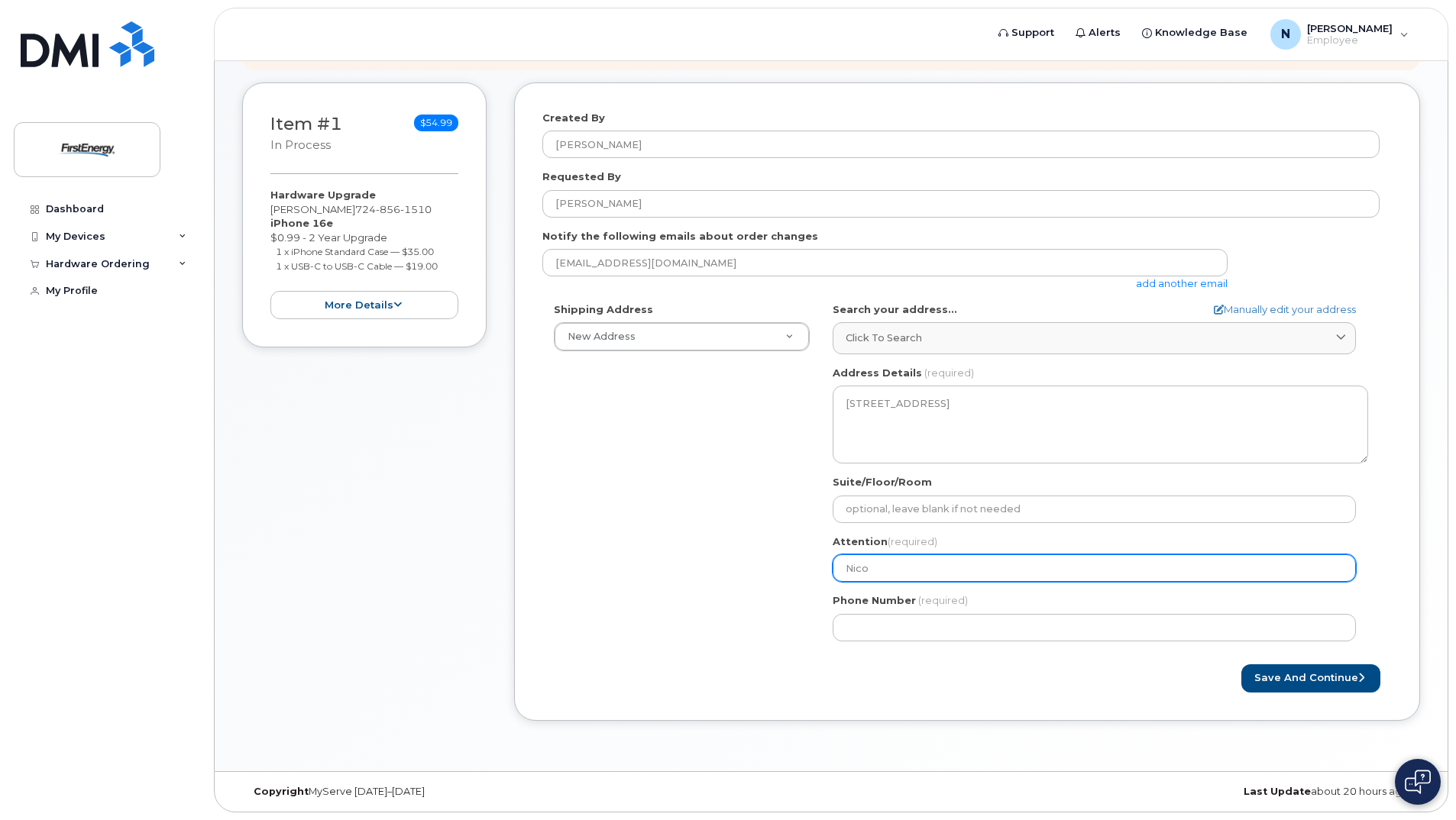
type input "Nicol"
select select
type input "Nicola"
select select
type input "Nicolas"
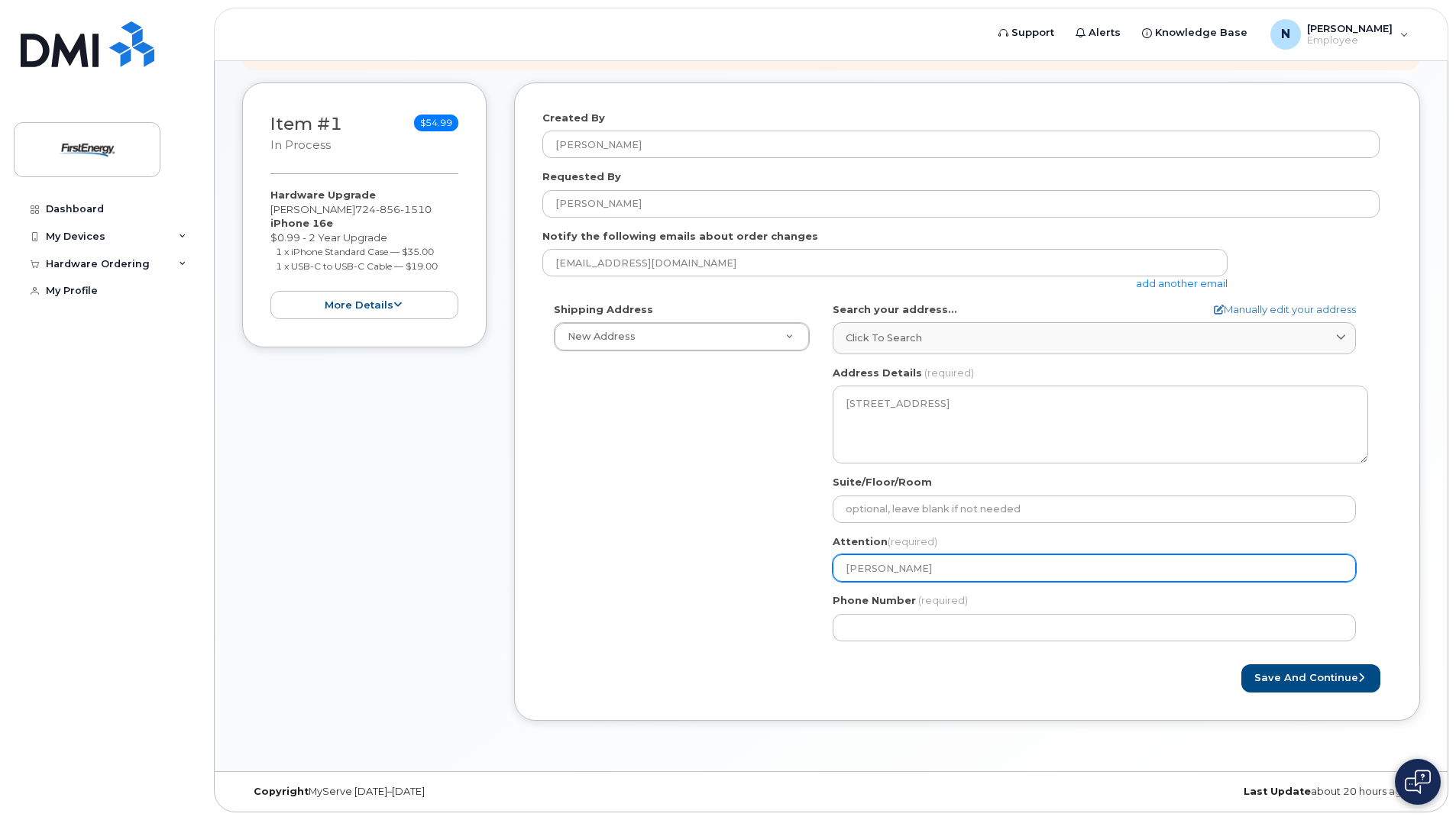
select select
type input "Nicolas F"
select select
type input "Nicolas Fu"
select select
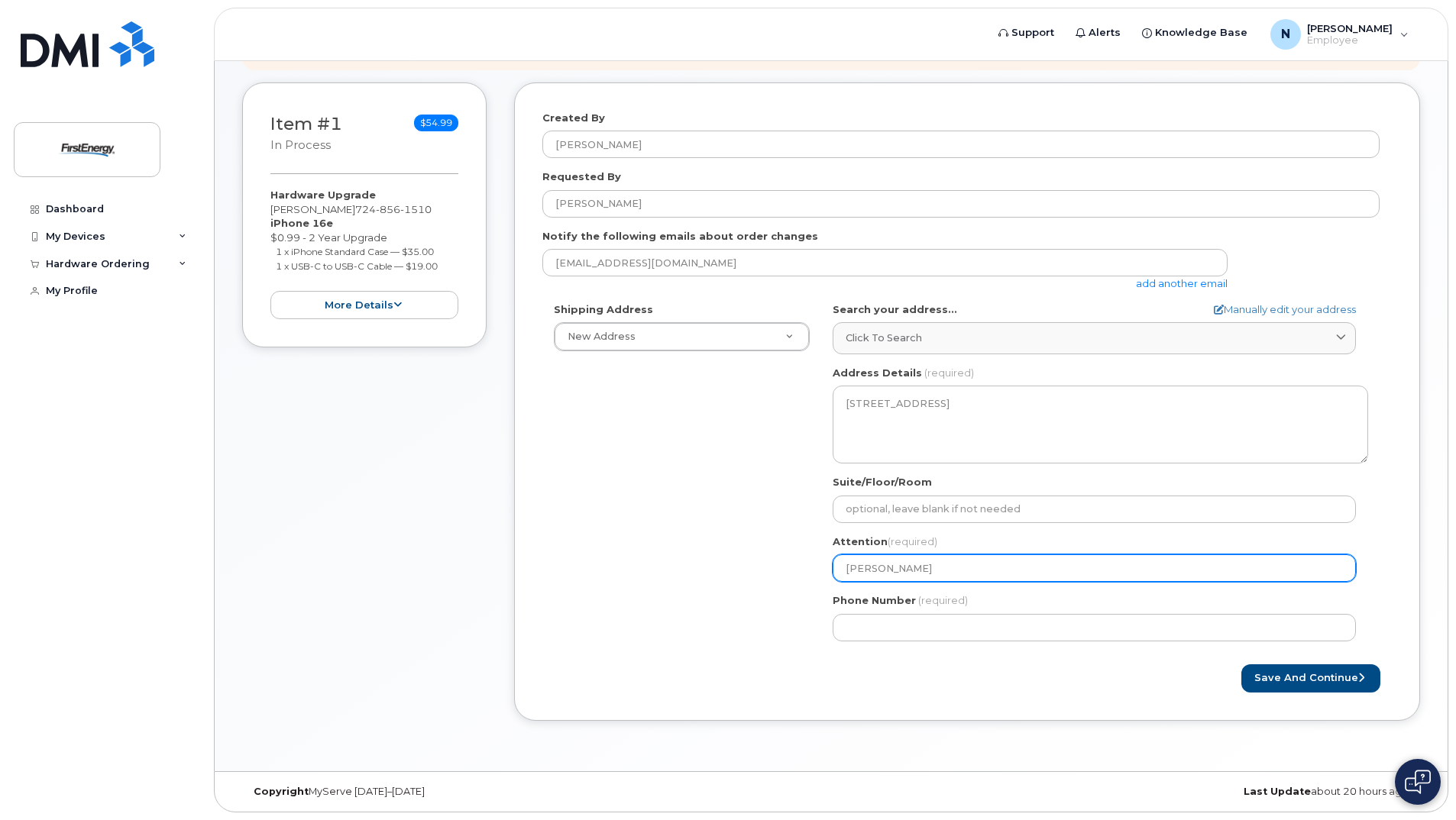
type input "Nicolas Fun"
select select
type input "Nicolas Fune"
select select
type input "Nicolas Funer"
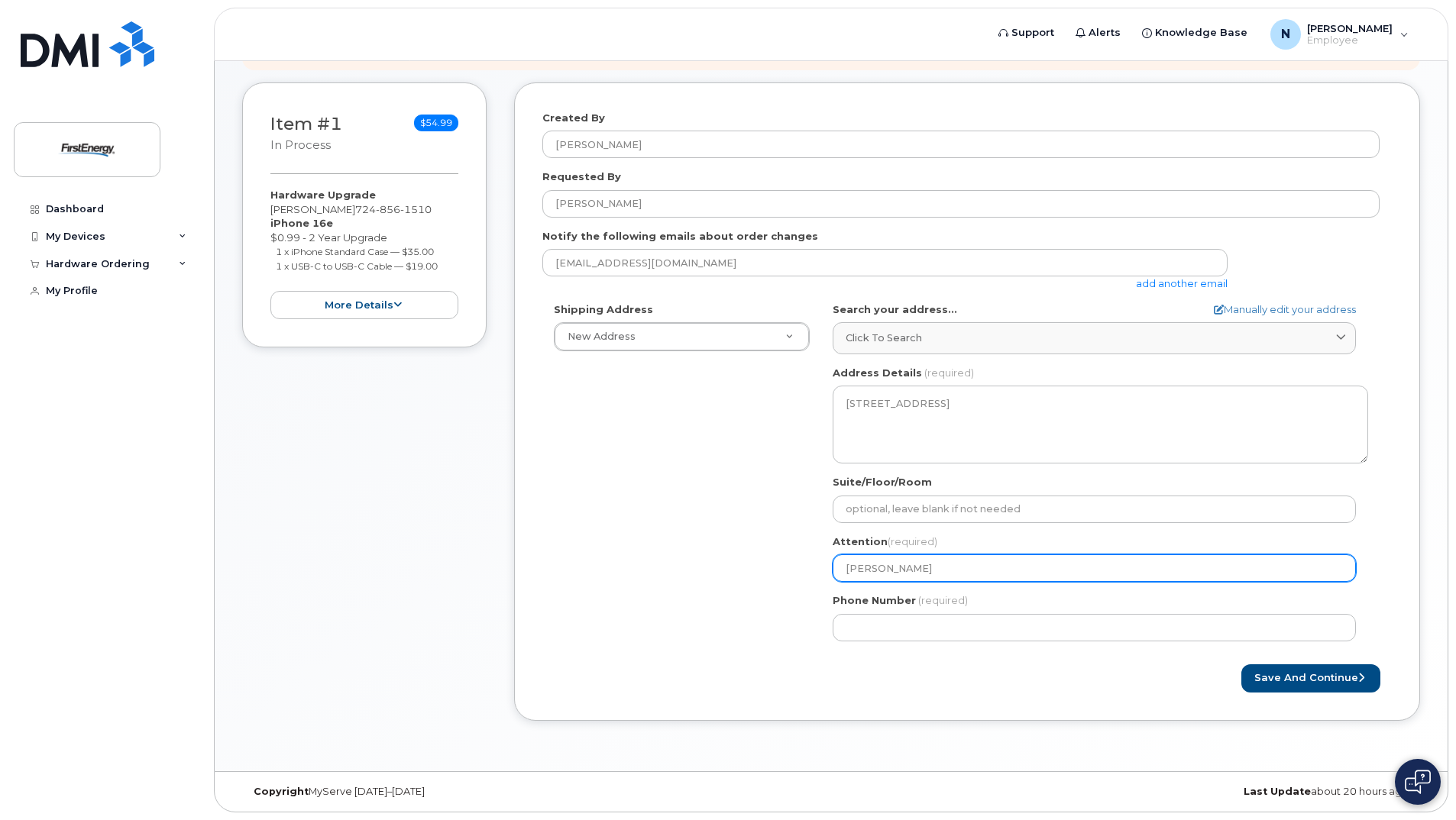
select select
type input "Nicolas Funera"
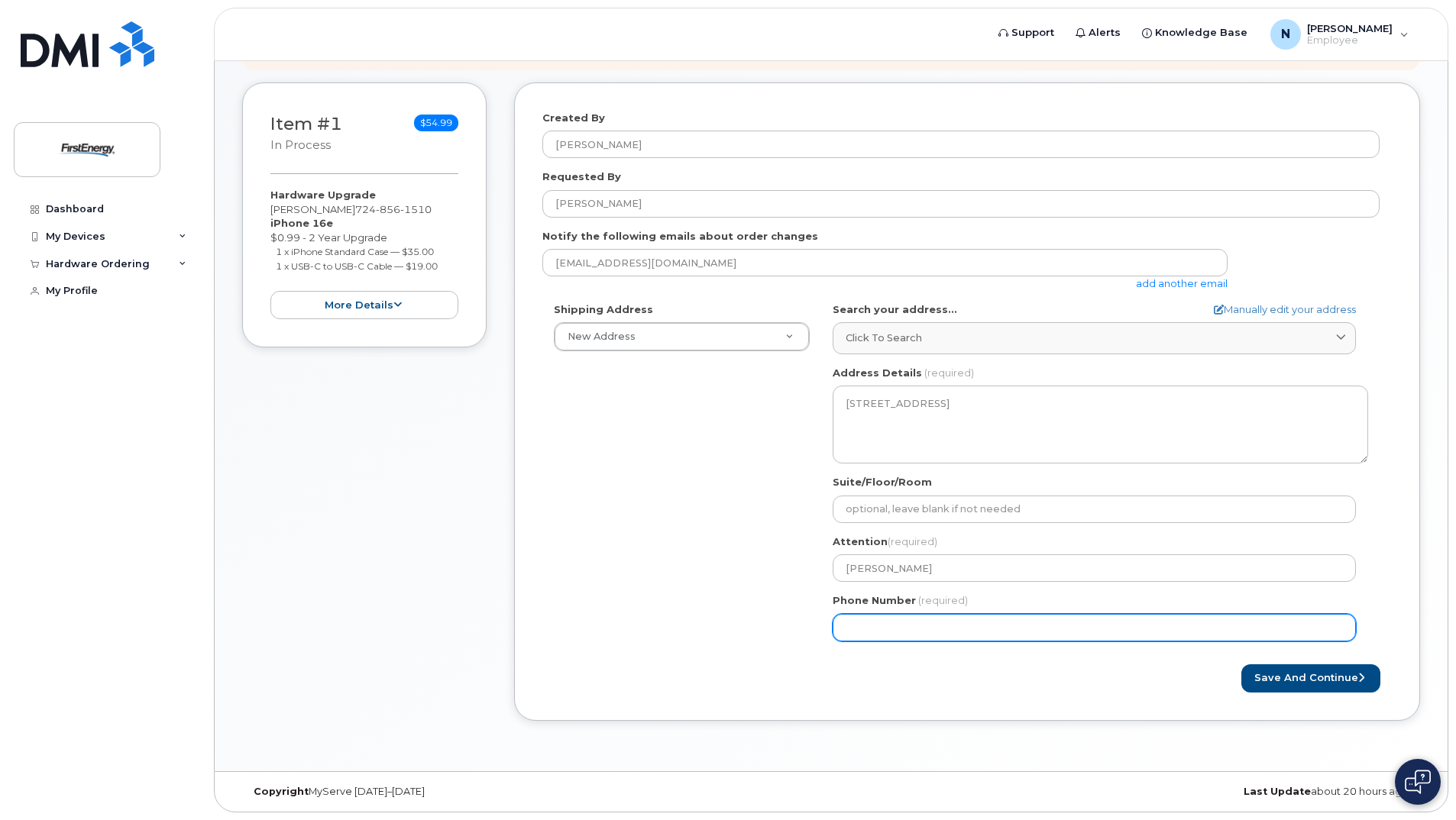
click at [891, 623] on input "Phone Number" at bounding box center [1094, 627] width 524 height 27
type input "724"
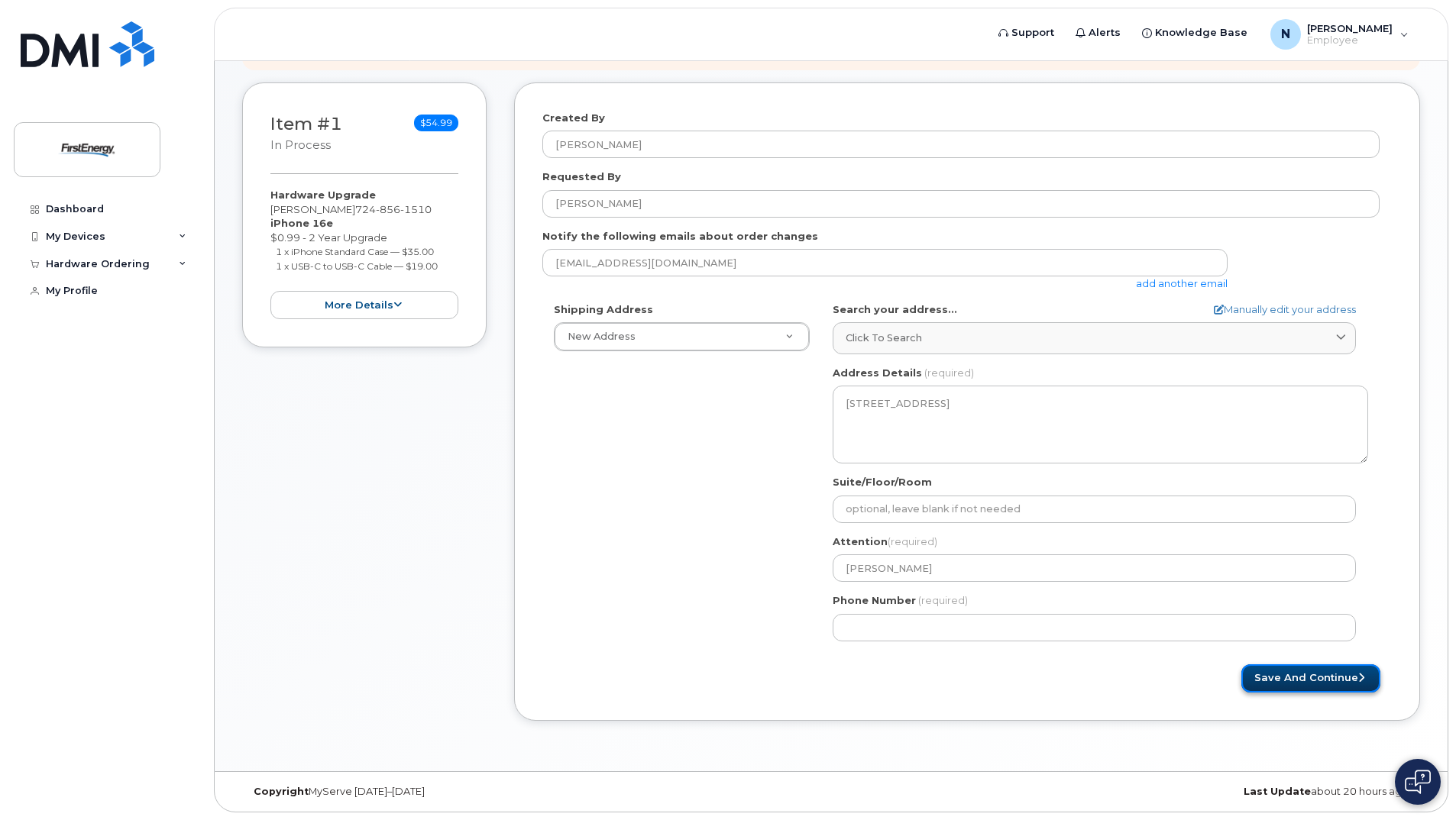
click at [1291, 672] on button "Save and Continue" at bounding box center [1311, 678] width 139 height 28
click at [1290, 673] on button "Save and Continue" at bounding box center [1311, 678] width 139 height 28
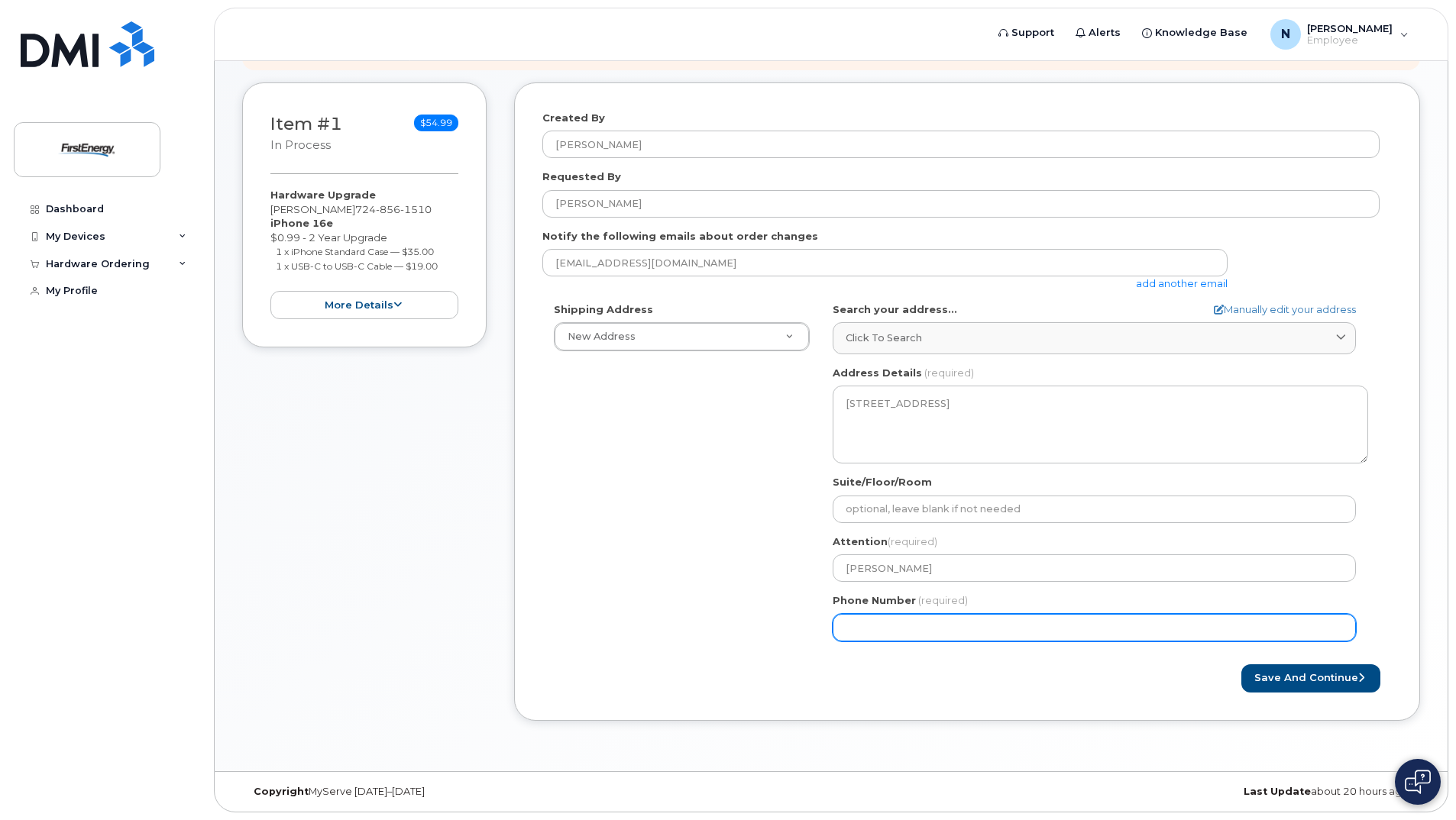
click at [992, 628] on input "Phone Number" at bounding box center [1094, 627] width 524 height 27
type input "7"
type input "724"
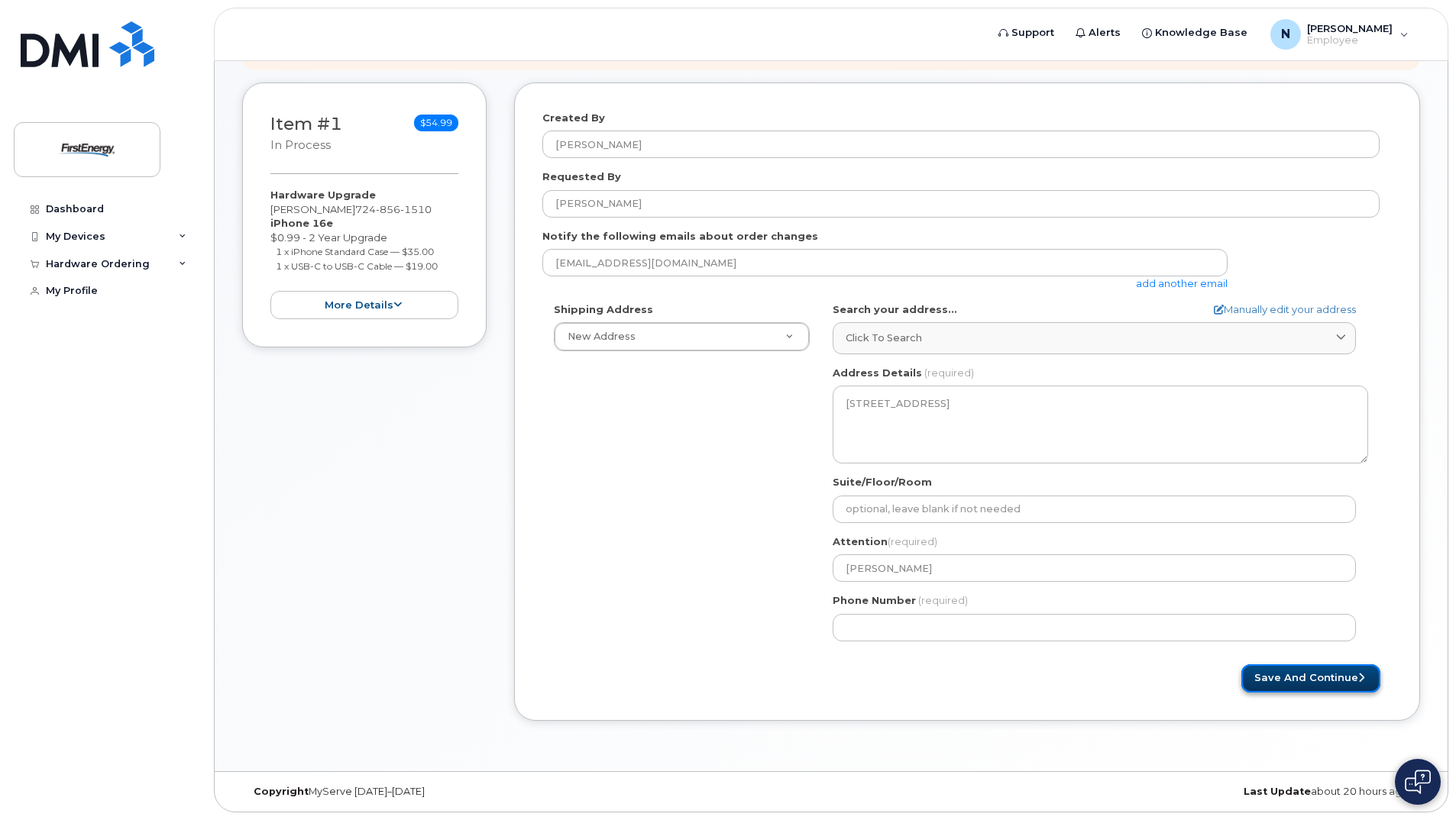
click at [1316, 671] on button "Save and Continue" at bounding box center [1311, 678] width 139 height 28
click at [1110, 668] on div "Save and Continue" at bounding box center [1180, 678] width 425 height 28
click at [1328, 676] on button "Save and Continue" at bounding box center [1311, 678] width 139 height 28
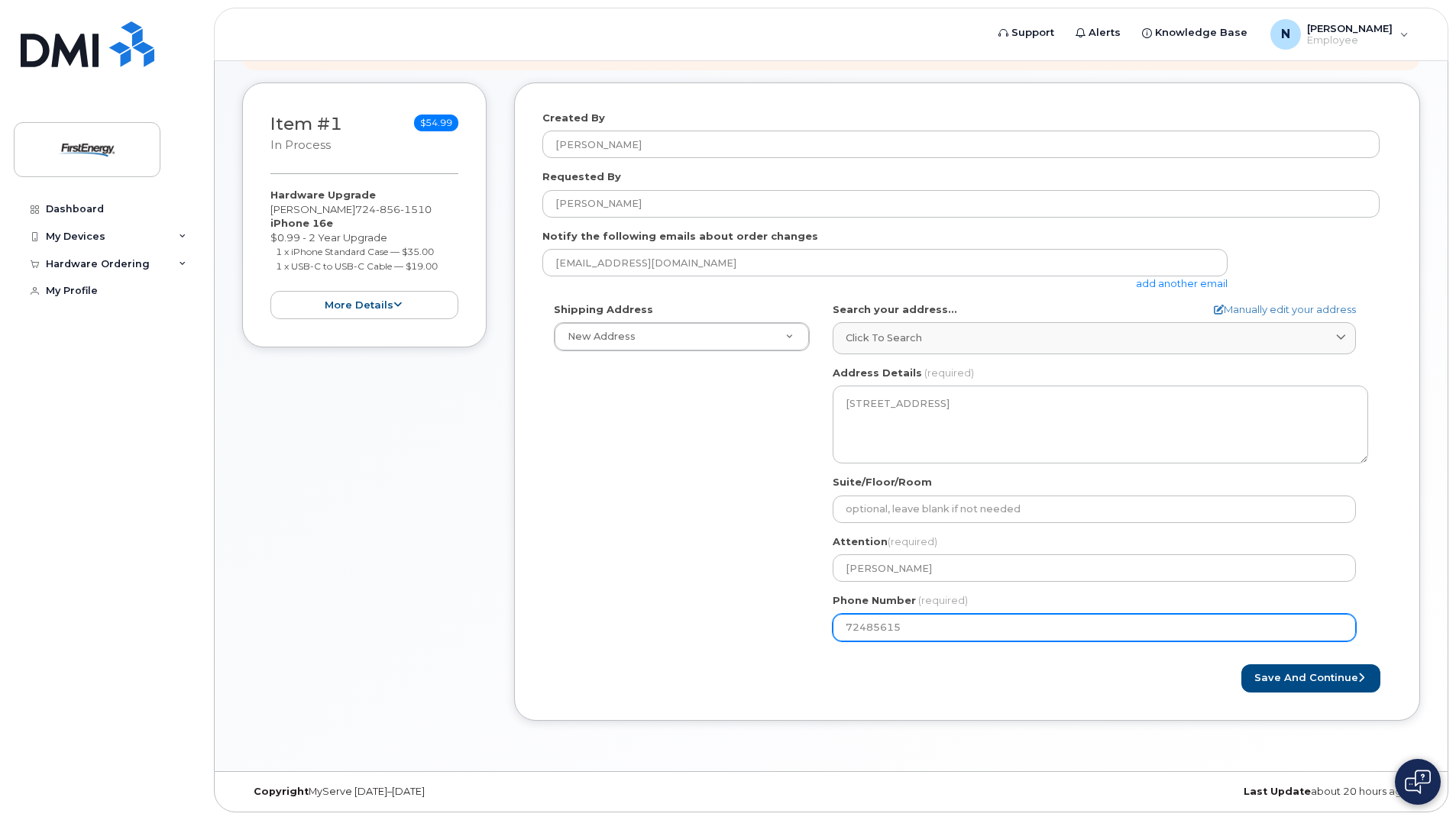
type input "724856151"
select select
type input "7248561510"
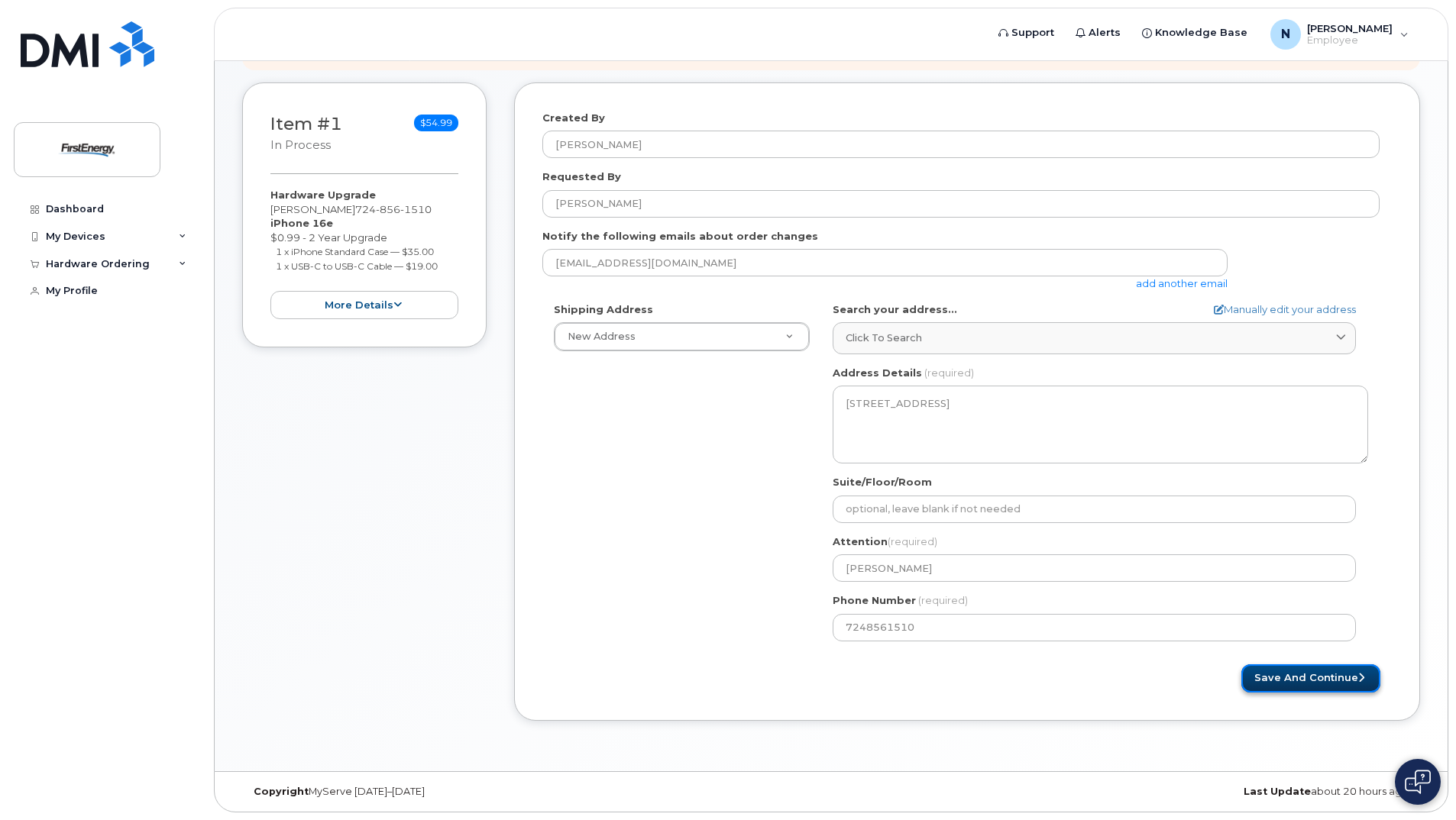
click at [1301, 674] on button "Save and Continue" at bounding box center [1311, 678] width 139 height 28
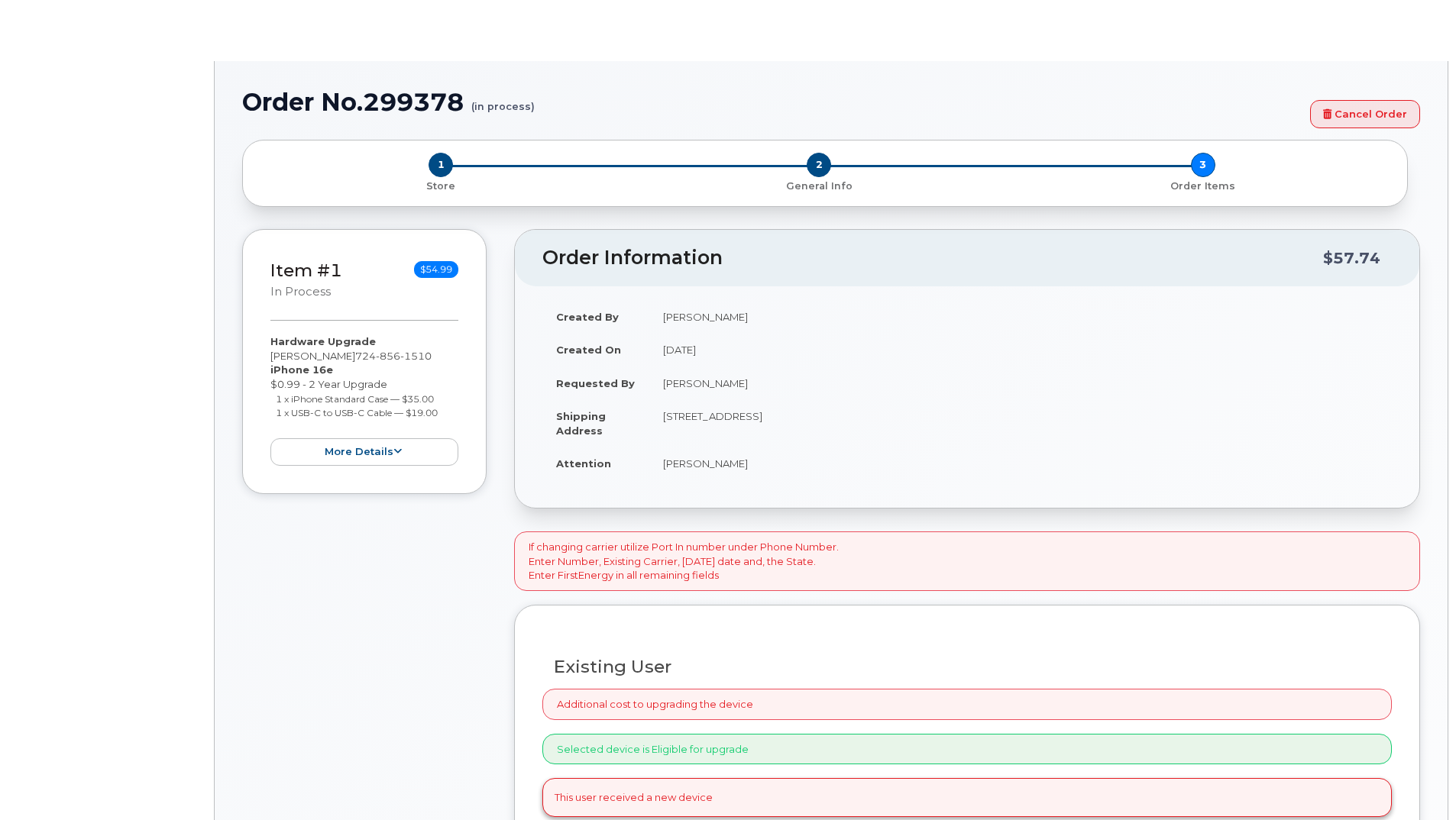
select select "2069213"
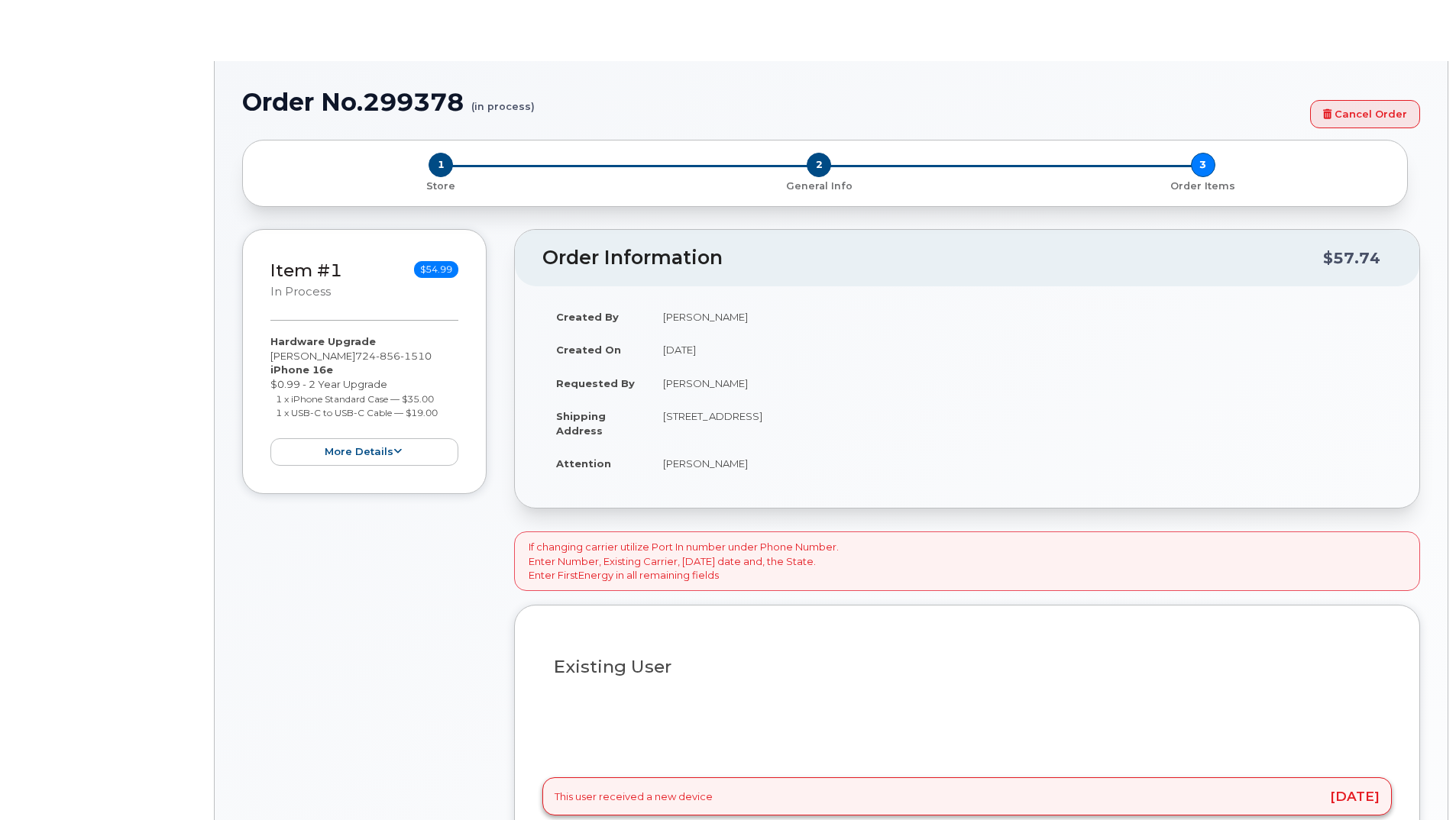
type input "2071679"
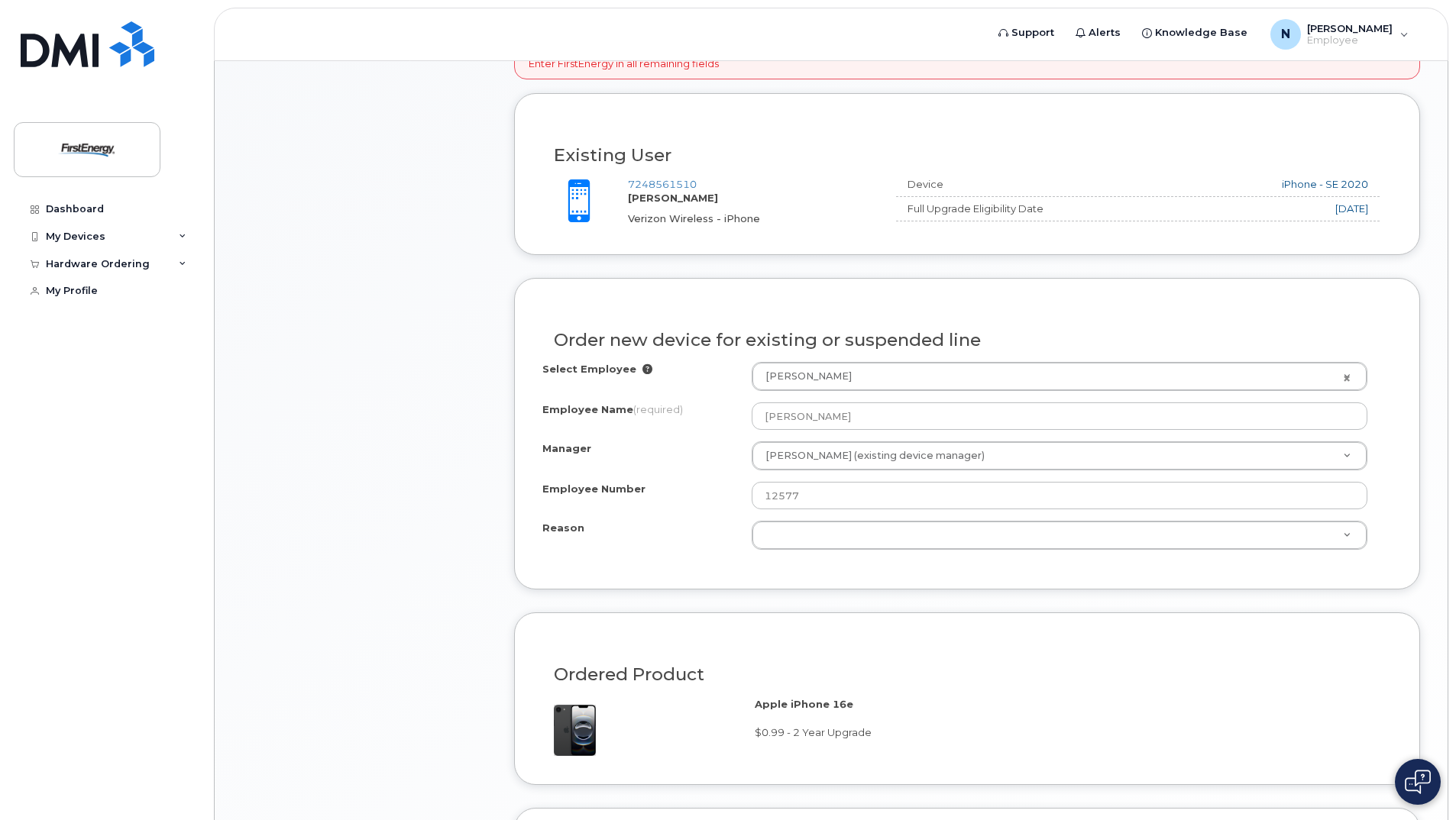
scroll to position [507, 0]
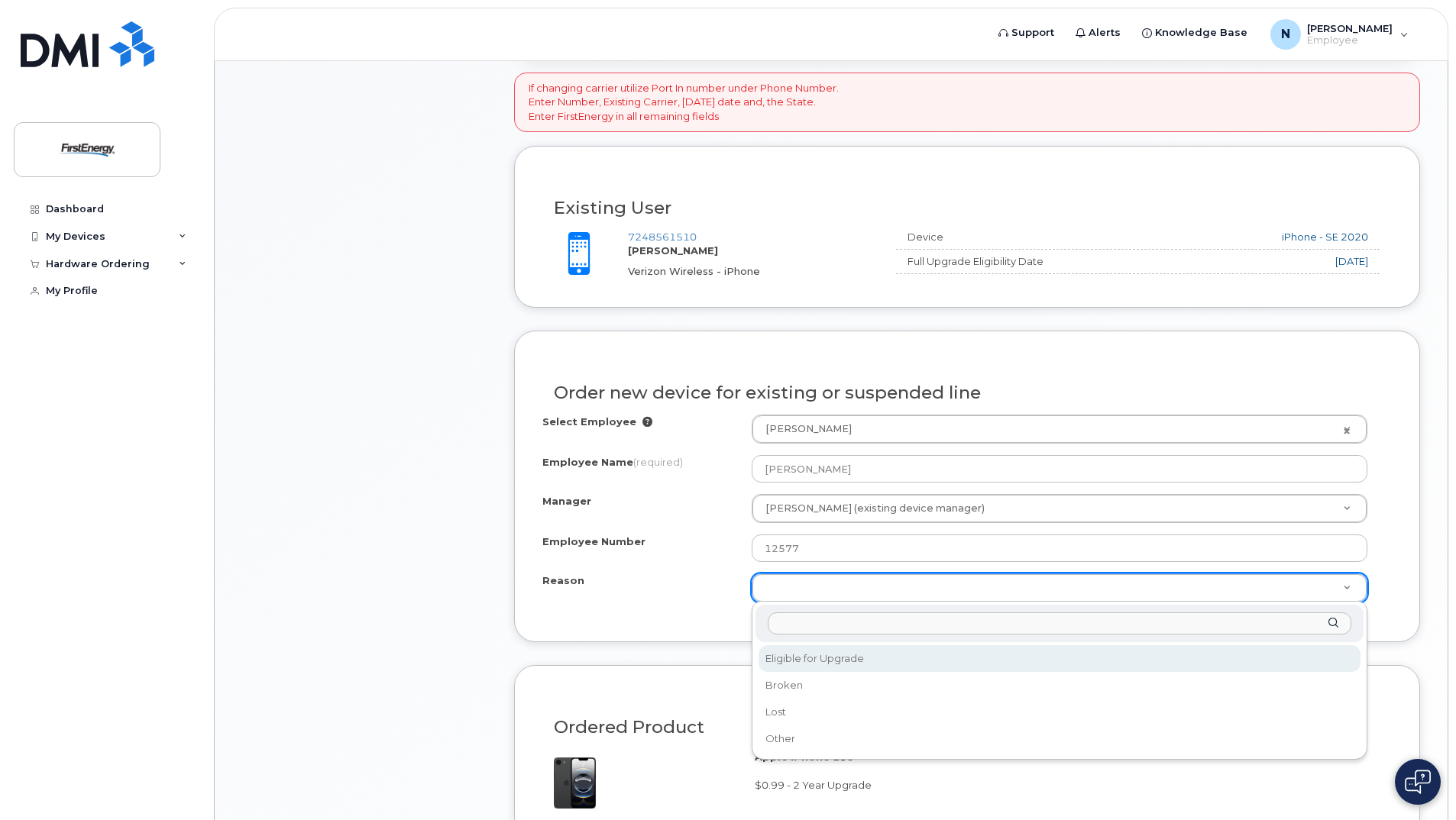
select select "eligible_for_upgrade"
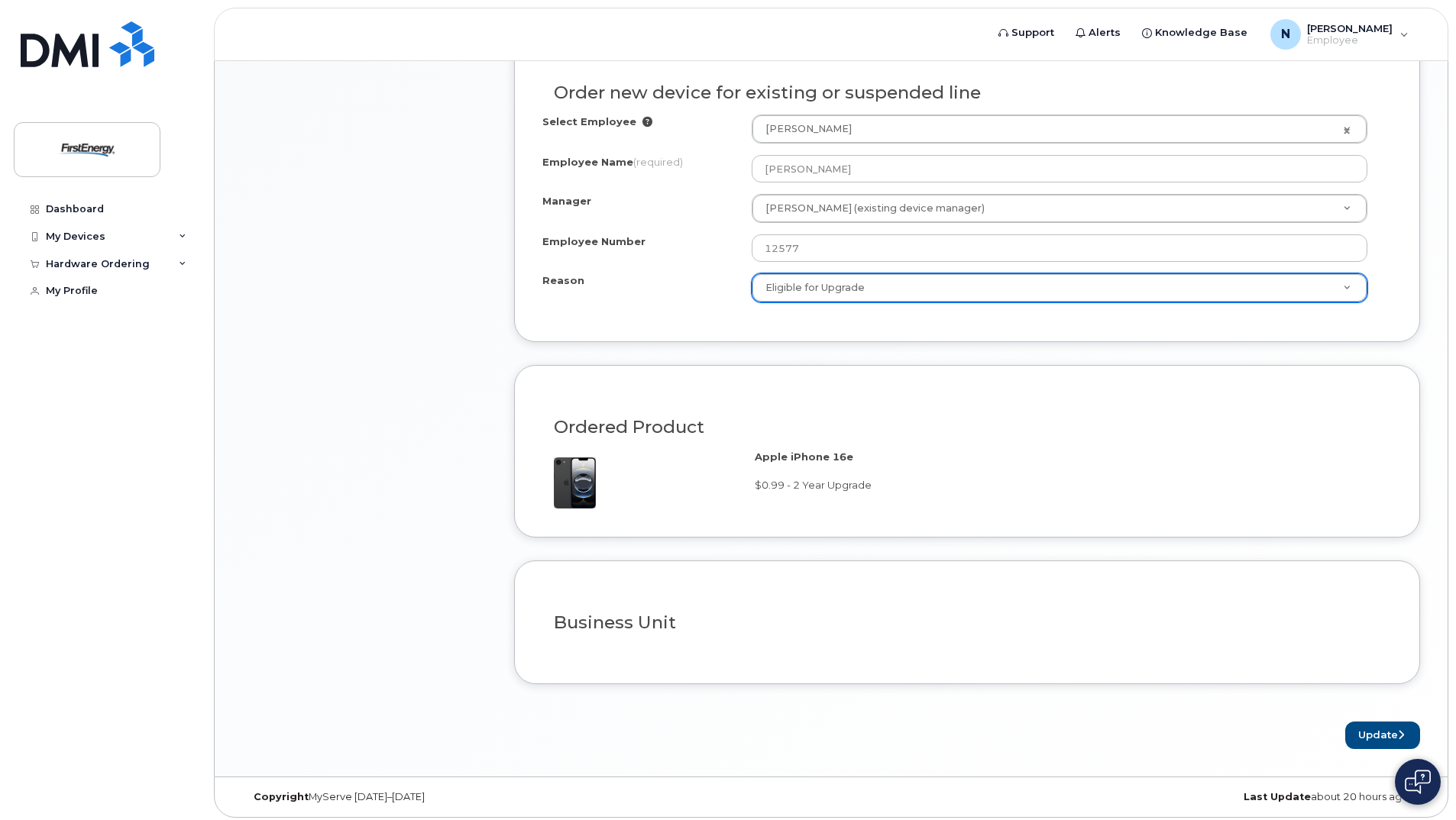
scroll to position [813, 0]
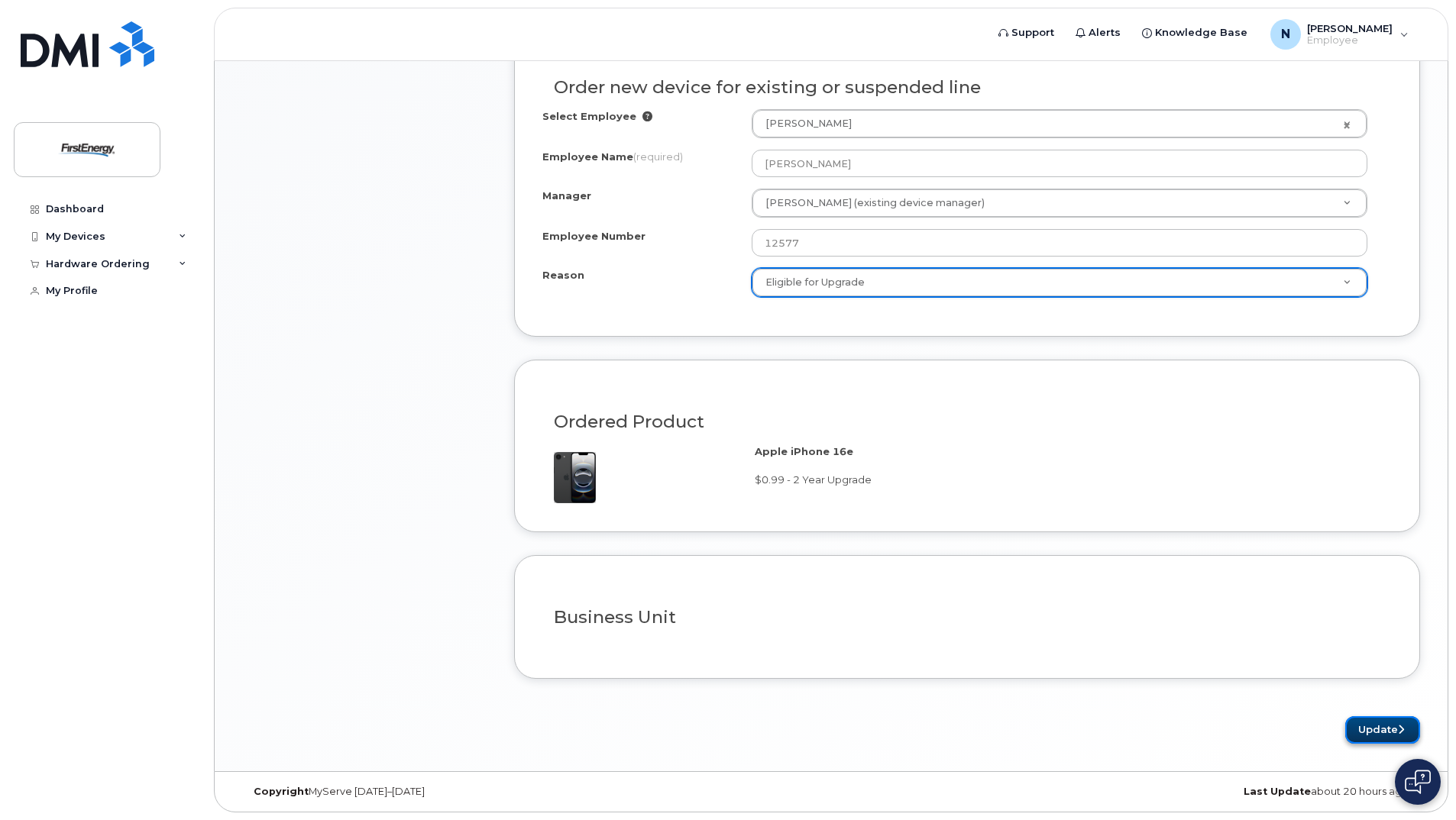
click at [1388, 736] on button "Update" at bounding box center [1383, 730] width 75 height 28
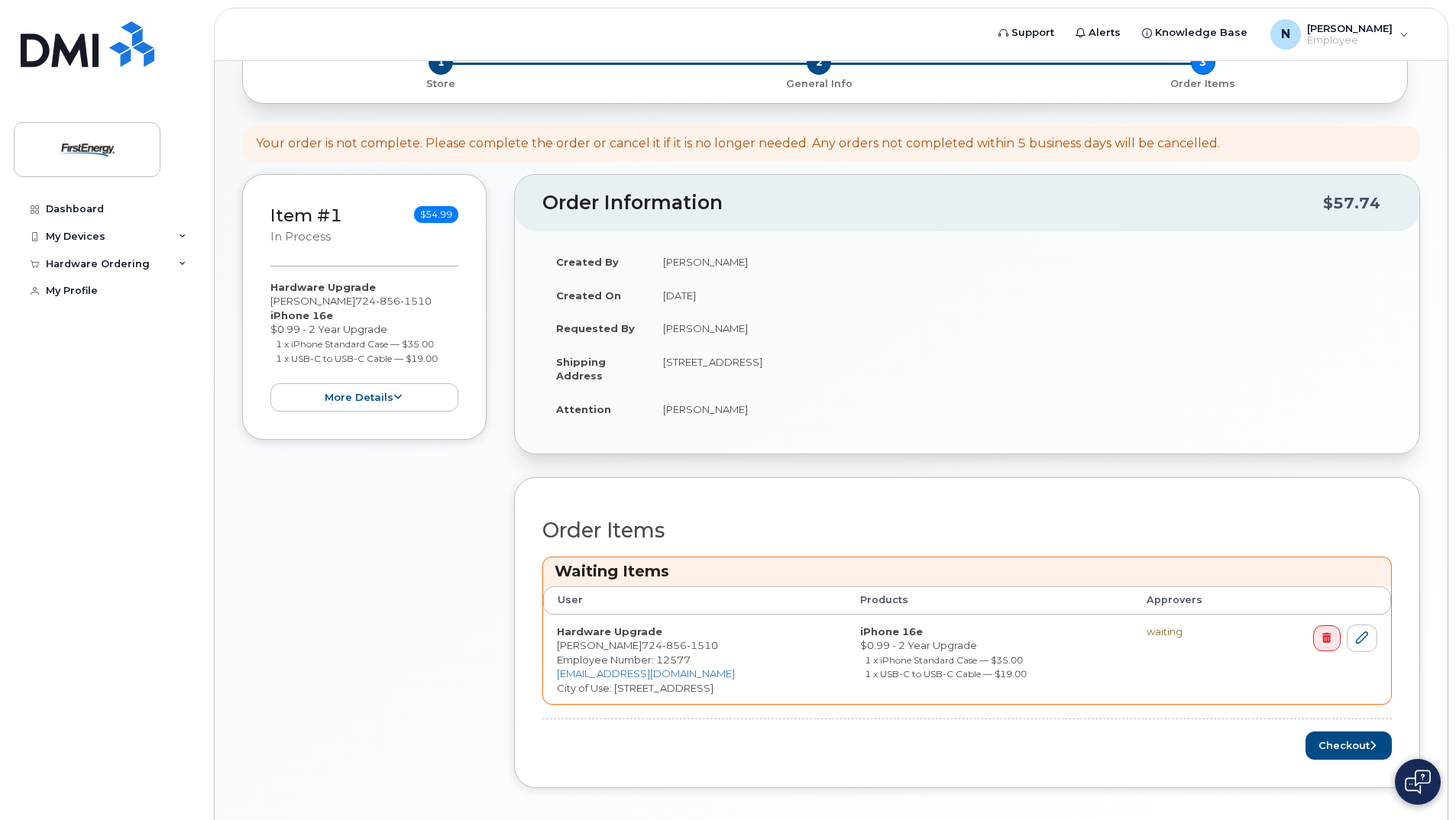
scroll to position [235, 0]
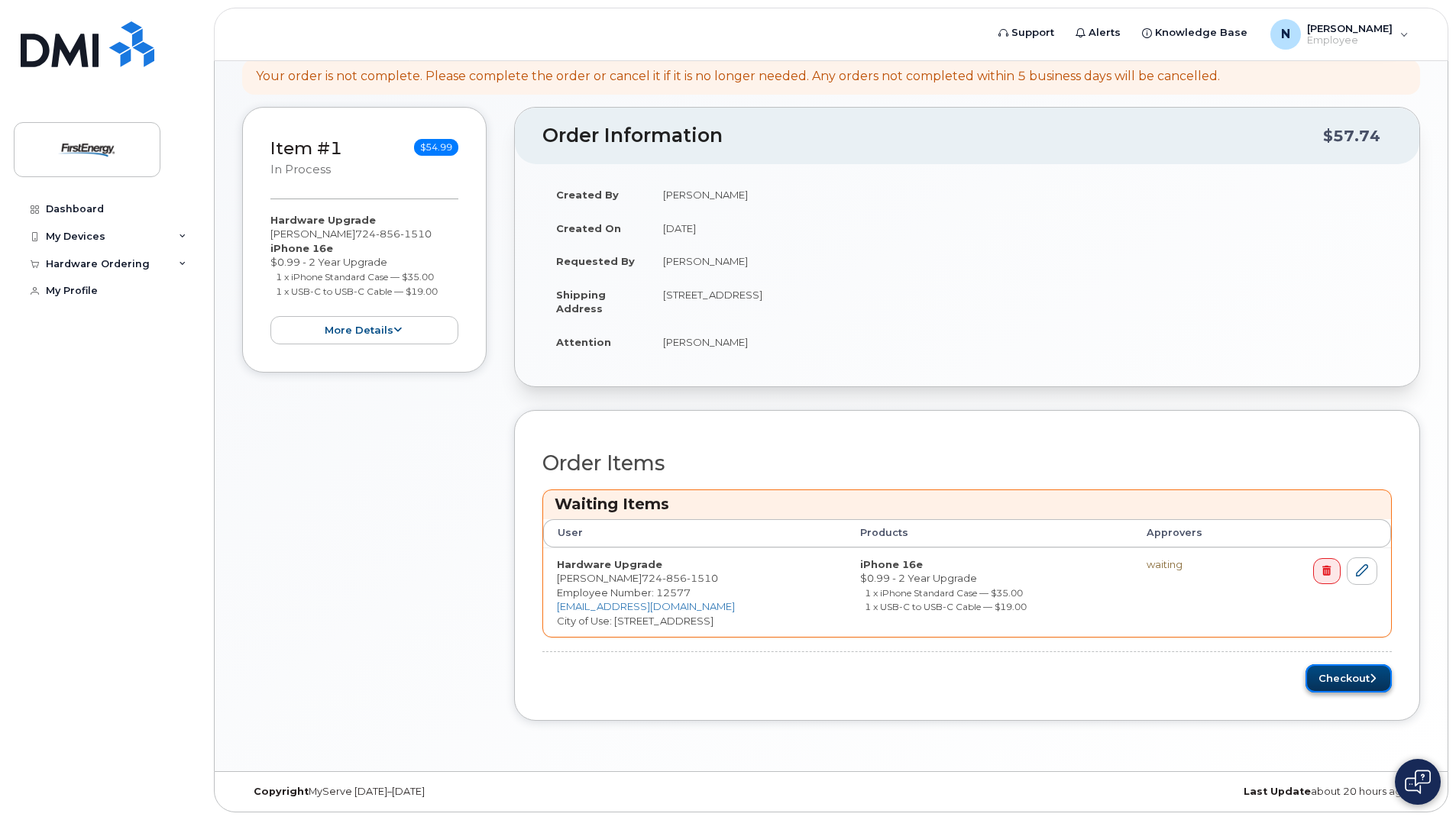
click at [1350, 678] on button "Checkout" at bounding box center [1349, 678] width 86 height 28
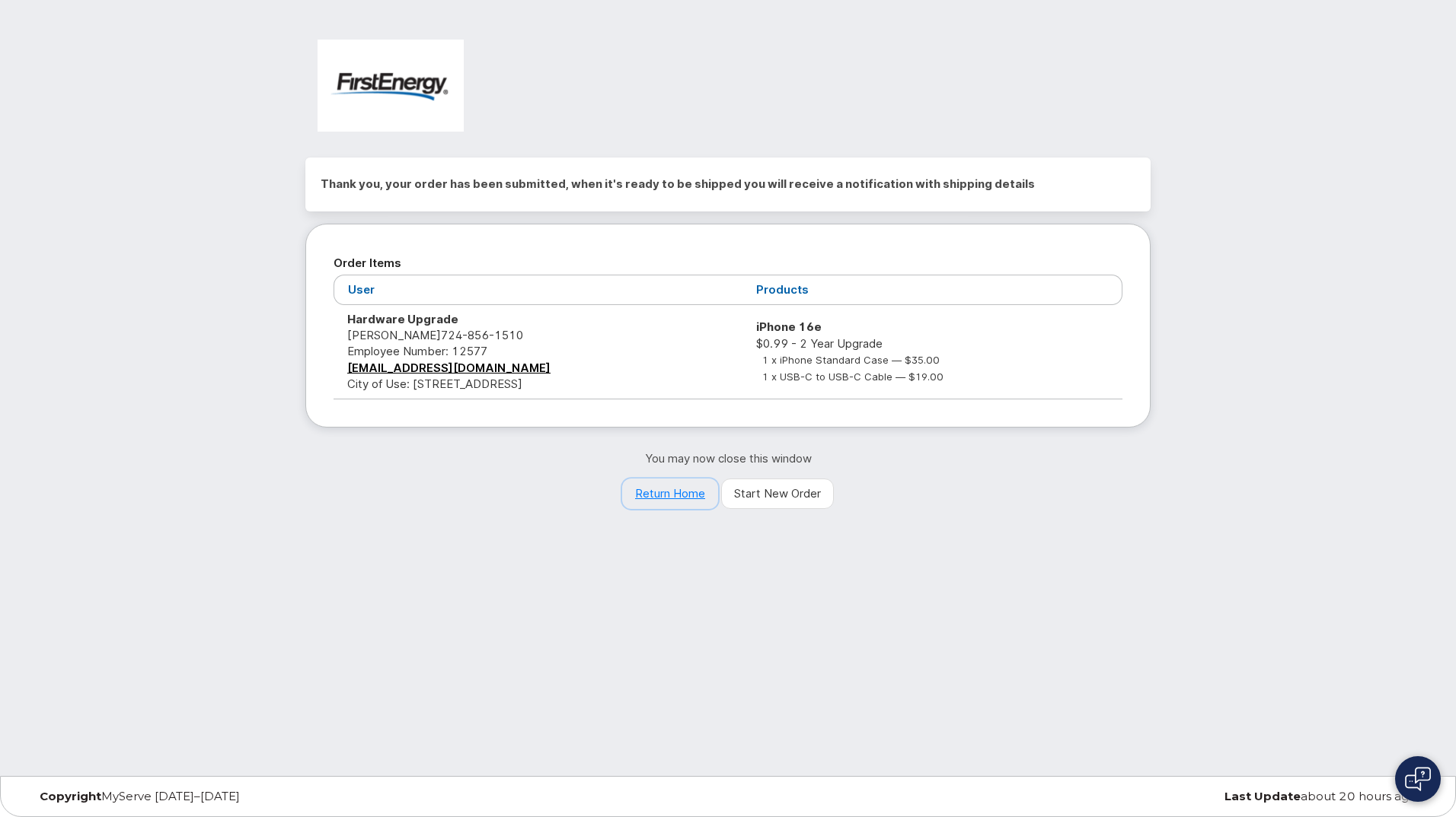
click at [653, 497] on link "Return Home" at bounding box center [670, 494] width 96 height 30
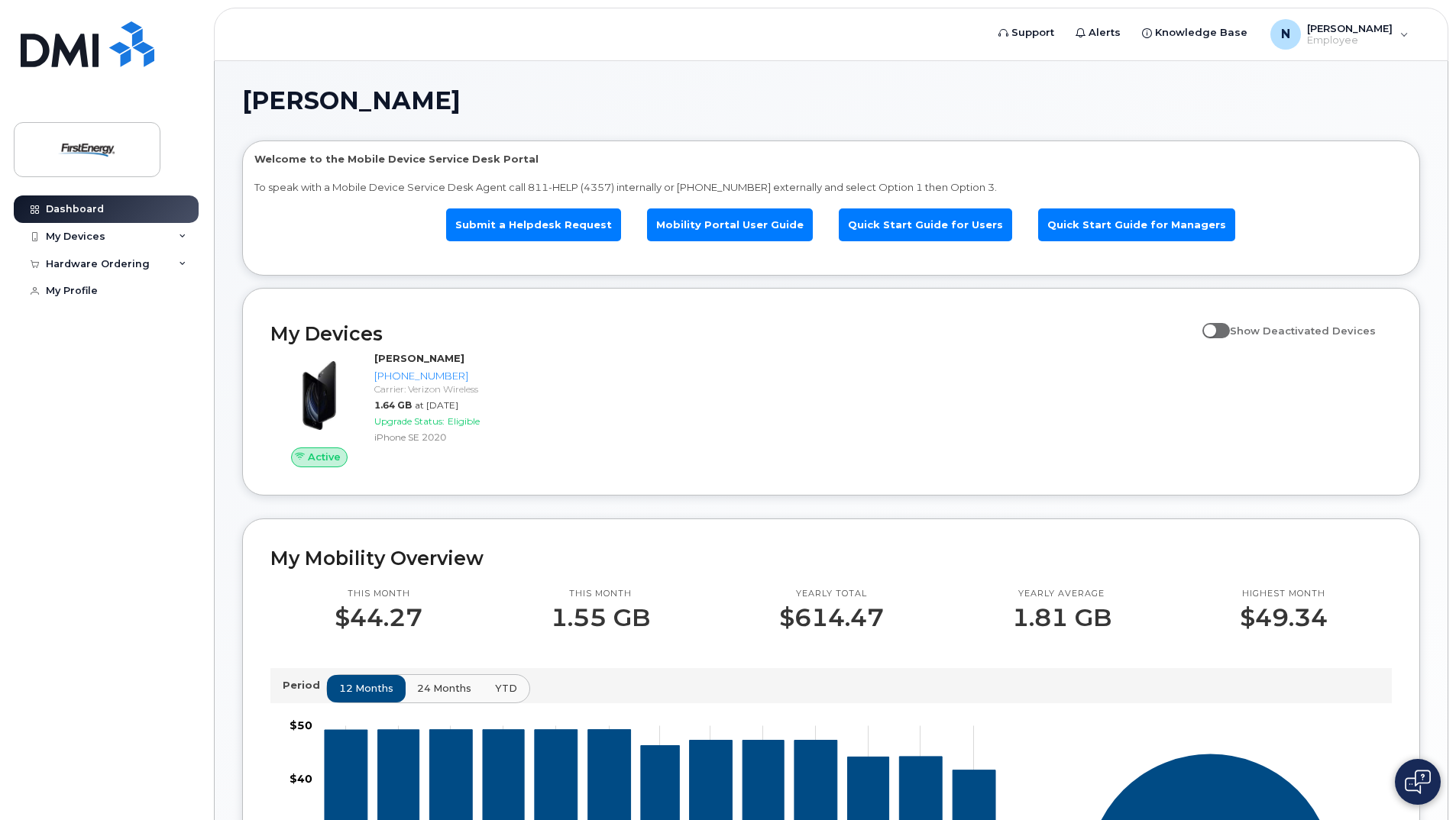
scroll to position [77, 0]
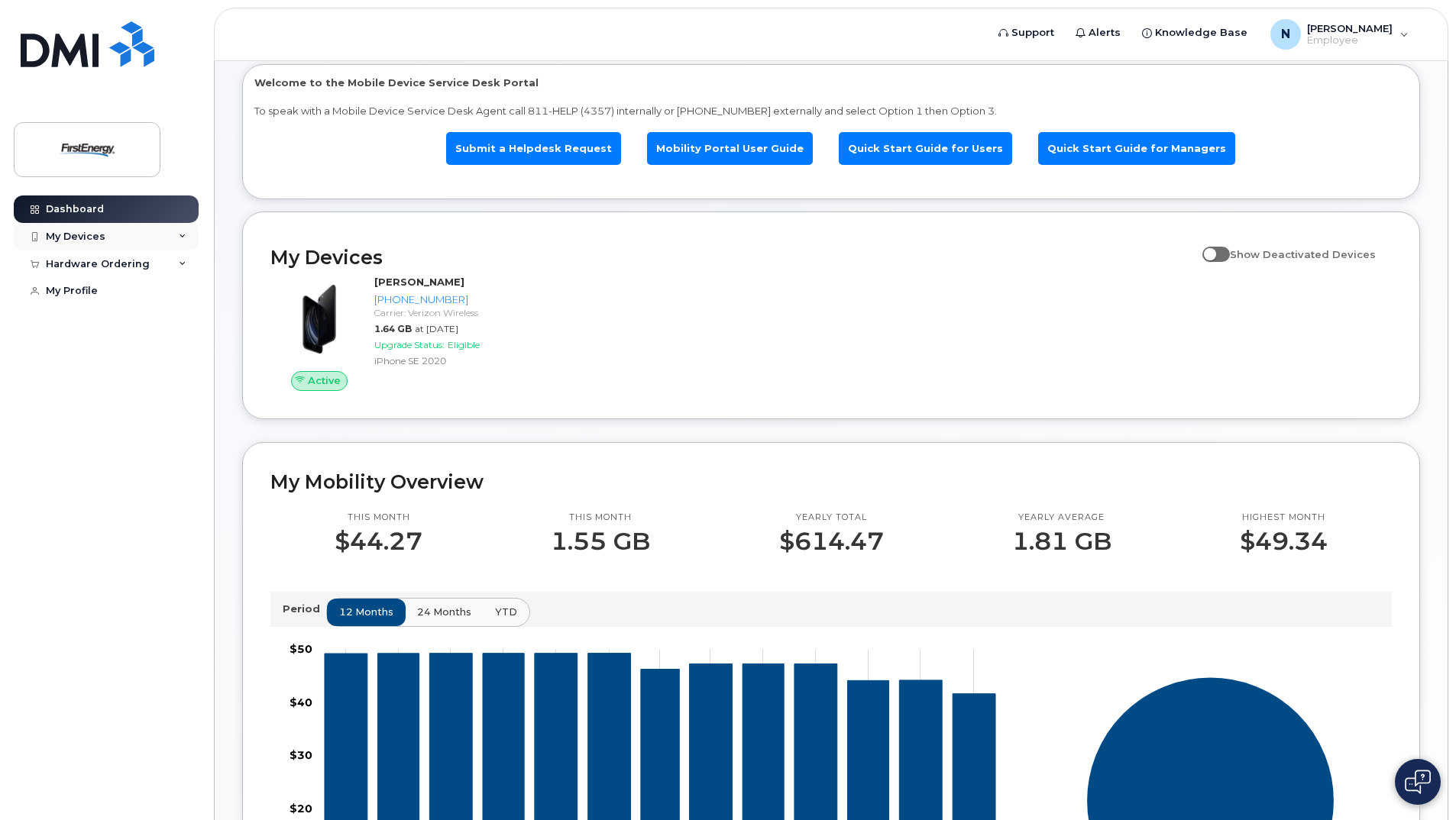
click at [82, 236] on div "My Devices" at bounding box center [76, 236] width 59 height 12
click at [94, 380] on div "My Profile" at bounding box center [72, 374] width 52 height 12
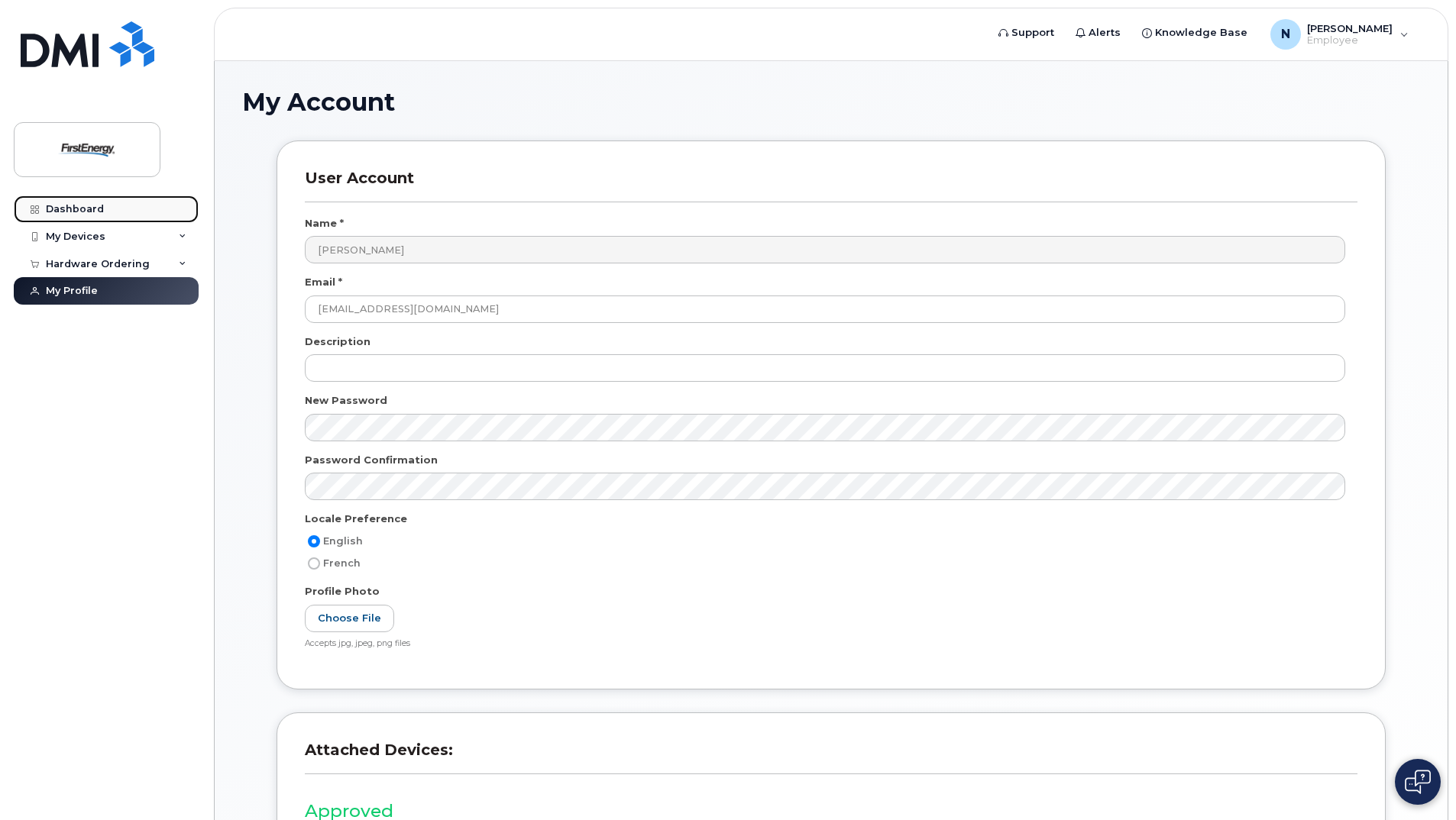
click at [73, 203] on div "Dashboard" at bounding box center [75, 209] width 58 height 12
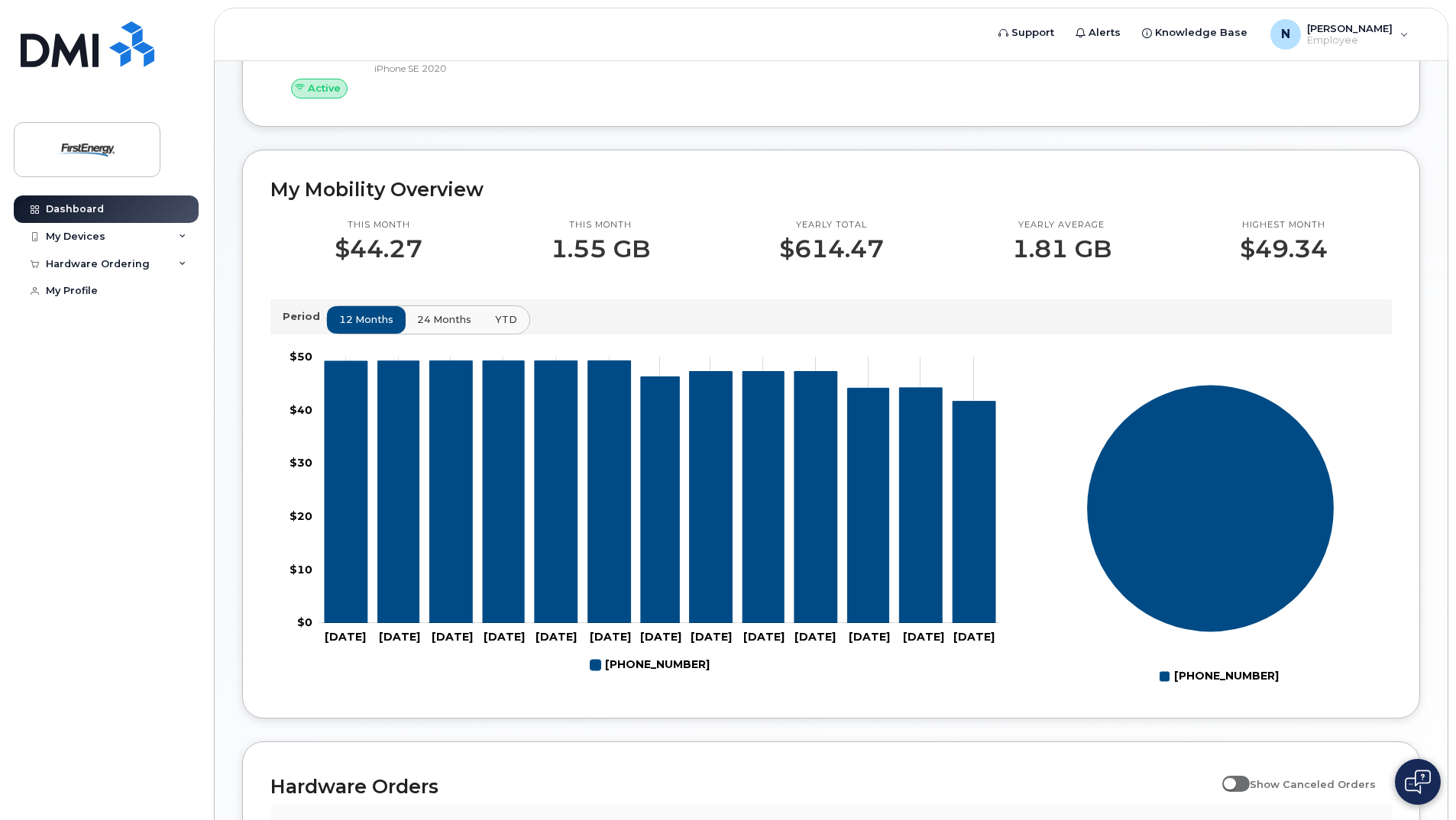
scroll to position [307, 0]
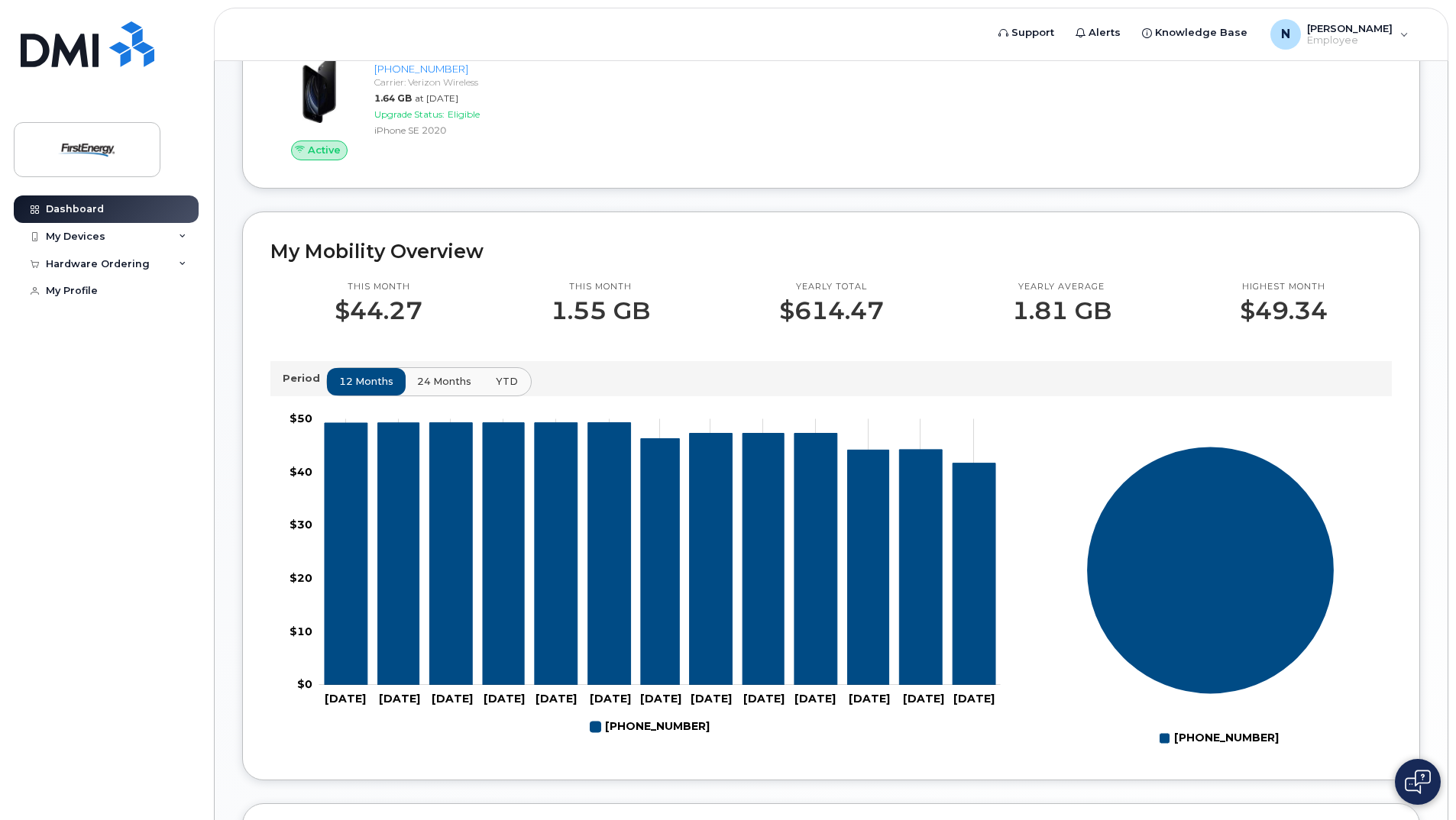
click at [496, 384] on span "YTD" at bounding box center [506, 382] width 22 height 15
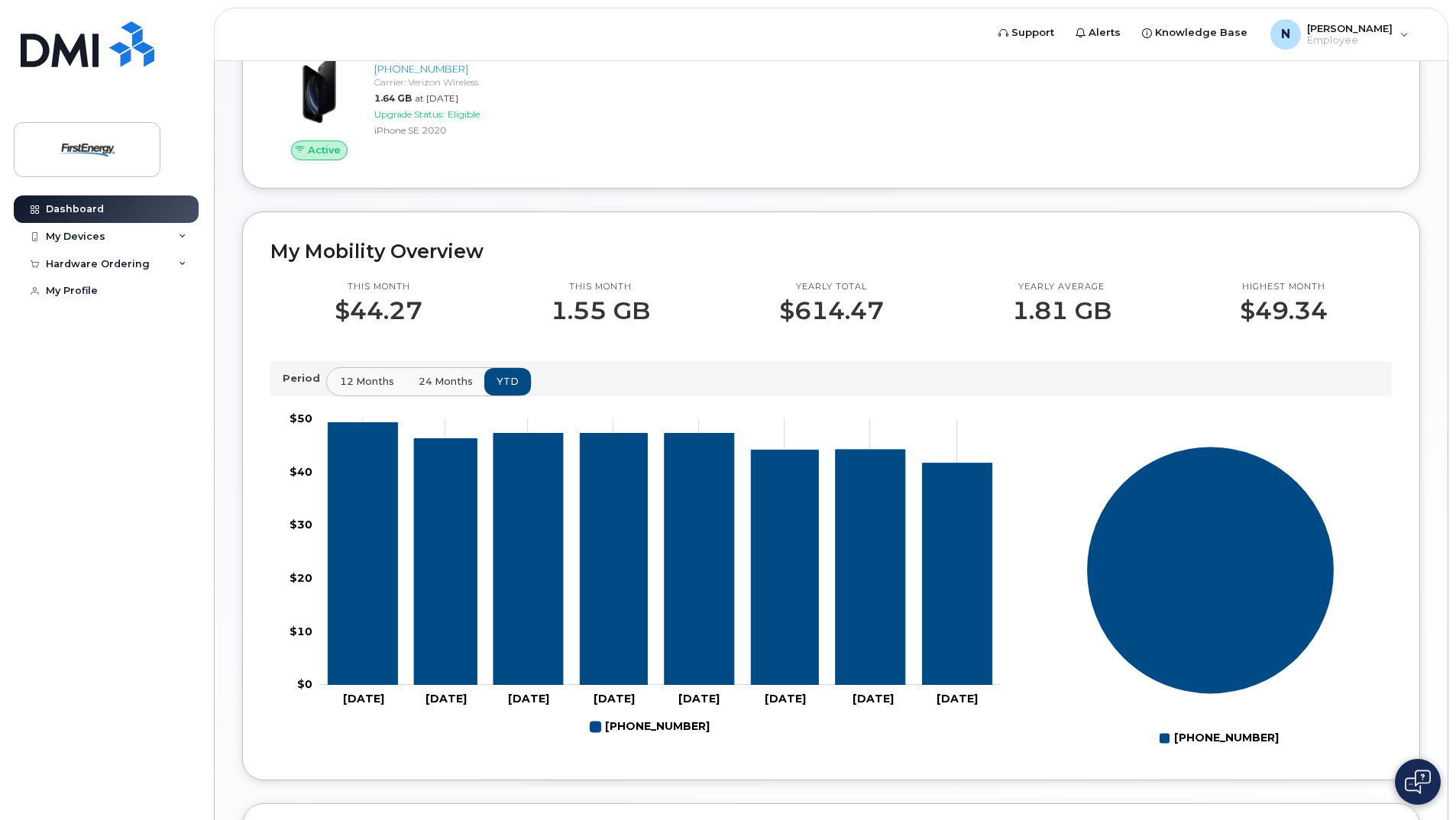
click at [375, 384] on span "12 months" at bounding box center [367, 382] width 54 height 15
